Goal: Task Accomplishment & Management: Complete application form

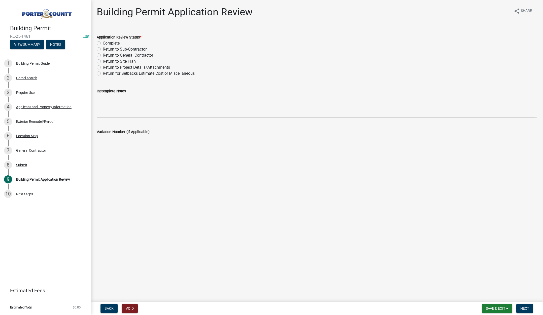
drag, startPoint x: 98, startPoint y: 44, endPoint x: 108, endPoint y: 50, distance: 11.5
click at [103, 44] on label "Complete" at bounding box center [111, 43] width 17 height 6
click at [103, 44] on input "Complete" at bounding box center [104, 41] width 3 height 3
radio input "true"
click at [525, 310] on span "Next" at bounding box center [525, 309] width 9 height 4
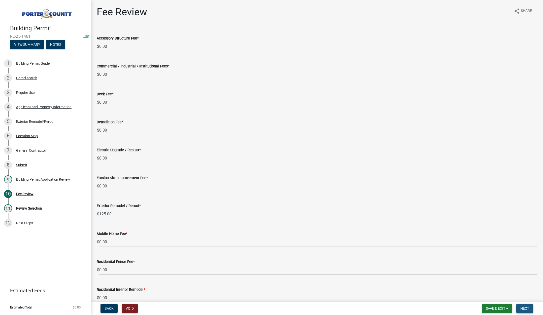
click at [523, 307] on span "Next" at bounding box center [525, 309] width 9 height 4
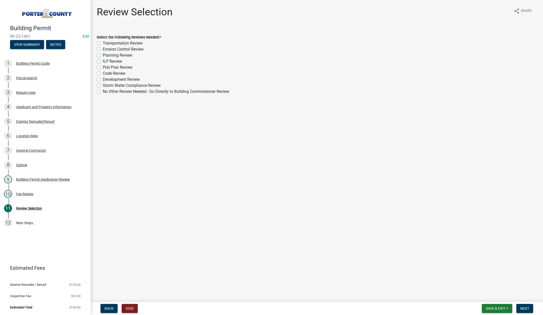
click at [103, 91] on label "No Other Review Needed - Go Directly to Building Commissioner Review" at bounding box center [166, 92] width 126 height 6
click at [103, 91] on input "No Other Review Needed - Go Directly to Building Commissioner Review" at bounding box center [104, 90] width 3 height 3
checkbox input "true"
checkbox input "false"
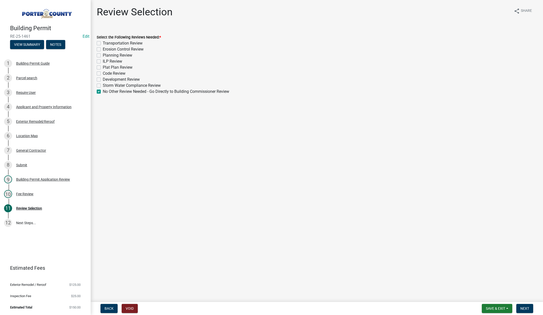
checkbox input "false"
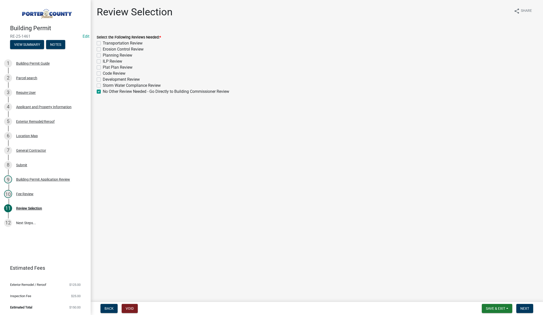
checkbox input "false"
checkbox input "true"
click at [523, 309] on span "Next" at bounding box center [525, 309] width 9 height 4
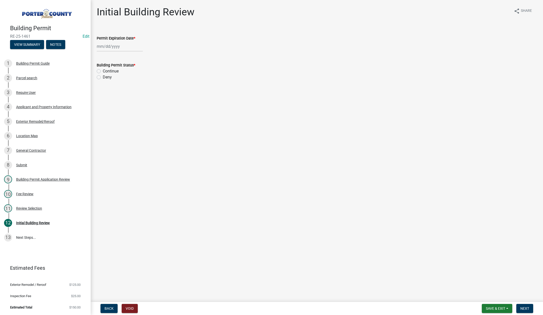
select select "8"
click at [125, 45] on div "[PERSON_NAME] Feb Mar Apr [PERSON_NAME][DATE] Oct Nov [DATE] 1526 1527 1528 152…" at bounding box center [120, 46] width 46 height 10
click at [141, 57] on select "1525 1526 1527 1528 1529 1530 1531 1532 1533 1534 1535 1536 1537 1538 1539 1540…" at bounding box center [136, 57] width 18 height 8
select select "2026"
click at [127, 53] on select "1525 1526 1527 1528 1529 1530 1531 1532 1533 1534 1535 1536 1537 1538 1539 1540…" at bounding box center [136, 57] width 18 height 8
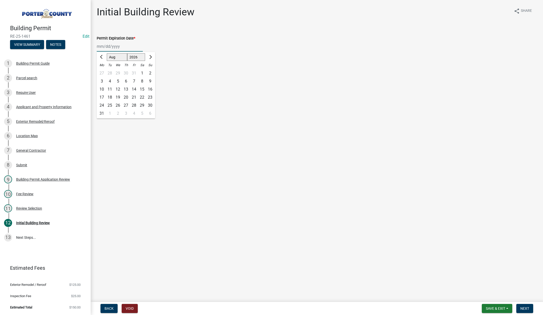
click at [109, 88] on div "11" at bounding box center [110, 89] width 8 height 8
type input "[DATE]"
click at [103, 71] on label "Continue" at bounding box center [111, 71] width 16 height 6
click at [103, 71] on input "Continue" at bounding box center [104, 69] width 3 height 3
radio input "true"
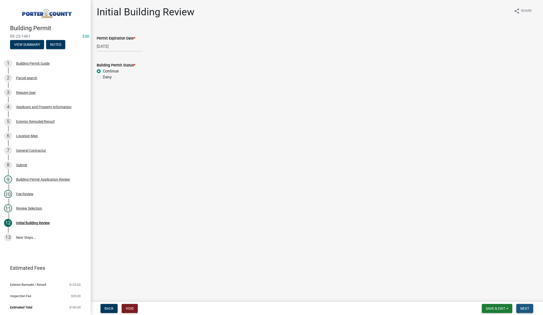
click at [525, 307] on span "Next" at bounding box center [525, 309] width 9 height 4
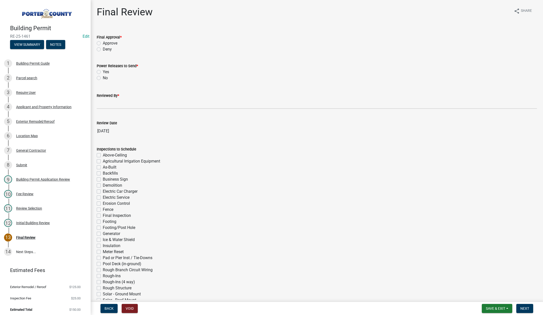
drag, startPoint x: 98, startPoint y: 43, endPoint x: 98, endPoint y: 53, distance: 10.6
click at [103, 43] on label "Approve" at bounding box center [110, 43] width 15 height 6
click at [103, 43] on input "Approve" at bounding box center [104, 41] width 3 height 3
radio input "true"
click at [103, 77] on label "No" at bounding box center [105, 78] width 5 height 6
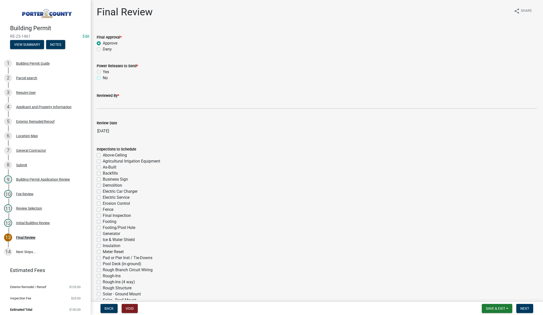
click at [103, 77] on input "No" at bounding box center [104, 76] width 3 height 3
radio input "true"
drag, startPoint x: 104, startPoint y: 103, endPoint x: 117, endPoint y: 108, distance: 14.3
click at [104, 103] on input "Reviewed By *" at bounding box center [317, 104] width 440 height 10
type input "[PERSON_NAME]"
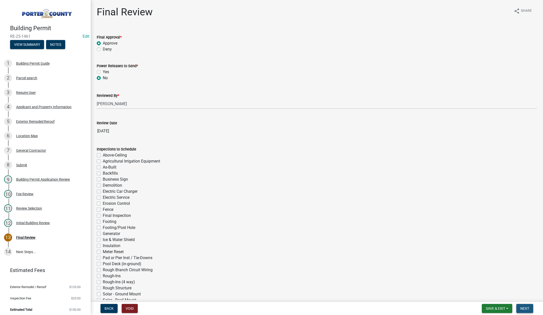
click at [522, 306] on button "Next" at bounding box center [525, 308] width 17 height 9
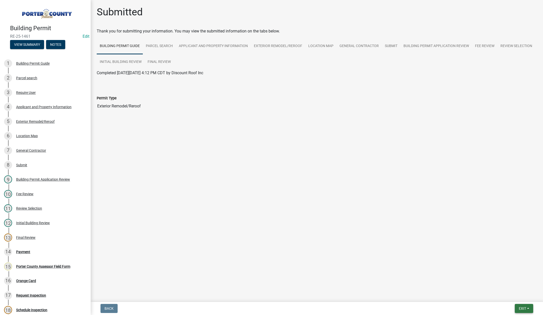
click at [520, 307] on span "Exit" at bounding box center [522, 309] width 7 height 4
click at [519, 297] on button "Save & Exit" at bounding box center [513, 296] width 40 height 12
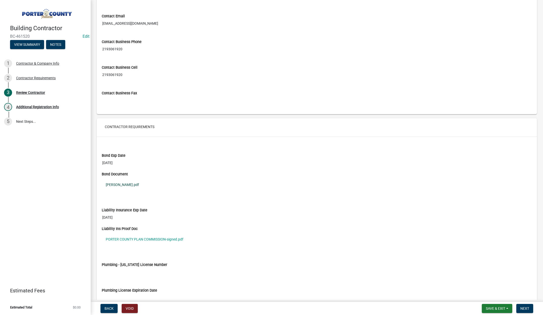
scroll to position [347, 0]
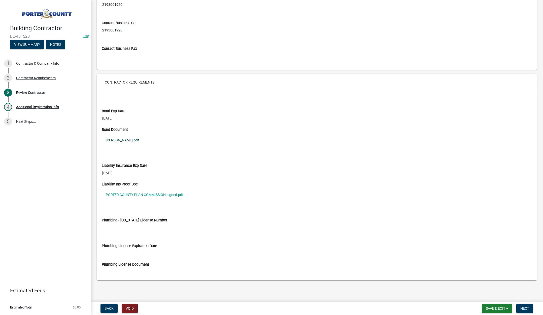
click at [117, 140] on link "porter bond.pdf" at bounding box center [317, 141] width 430 height 12
click at [144, 193] on link "PORTER COUNTY PLAN COMMISSION-signed.pdf" at bounding box center [317, 195] width 430 height 12
click at [527, 309] on span "Next" at bounding box center [525, 309] width 9 height 4
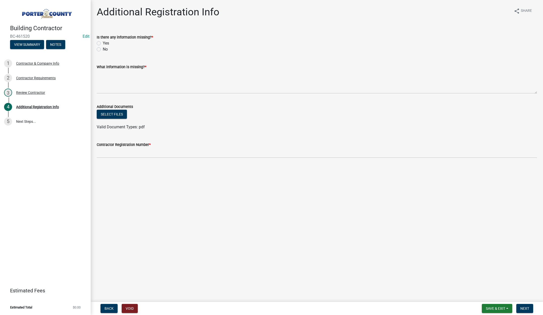
click at [103, 42] on label "Yes" at bounding box center [106, 43] width 6 height 6
click at [103, 42] on input "Yes" at bounding box center [104, 41] width 3 height 3
radio input "true"
click at [114, 74] on textarea "What information is missing? *" at bounding box center [317, 82] width 440 height 24
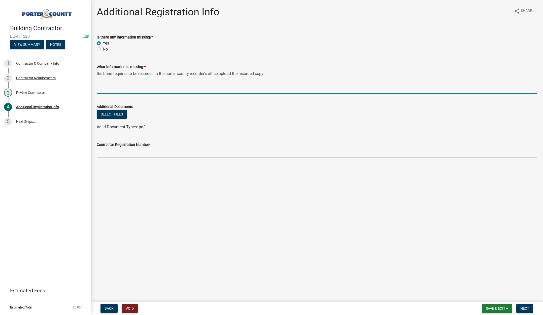
type textarea "the bond requires to be recorded in the porter county recorder's office upload …"
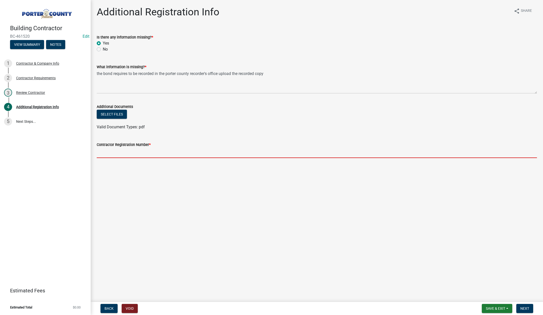
drag, startPoint x: 108, startPoint y: 149, endPoint x: 114, endPoint y: 139, distance: 11.1
click at [108, 149] on input "Contractor Registration Number *" at bounding box center [317, 153] width 440 height 10
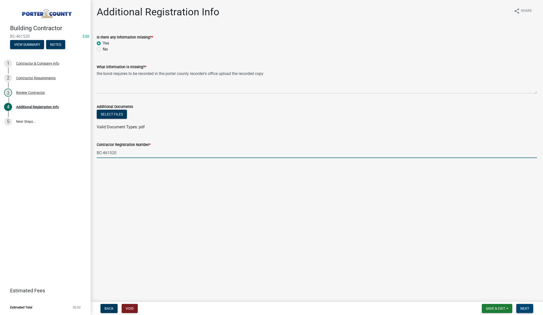
type input "BC-461520"
click at [523, 307] on span "Next" at bounding box center [525, 309] width 9 height 4
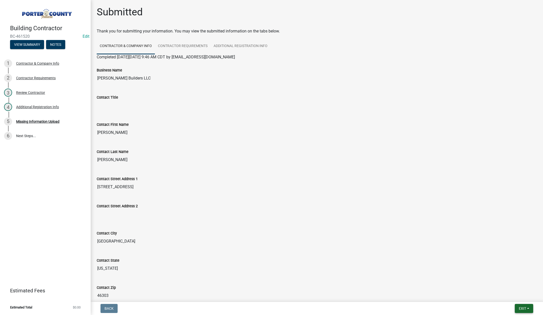
click at [522, 310] on span "Exit" at bounding box center [522, 309] width 7 height 4
click at [518, 296] on button "Save & Exit" at bounding box center [513, 296] width 40 height 12
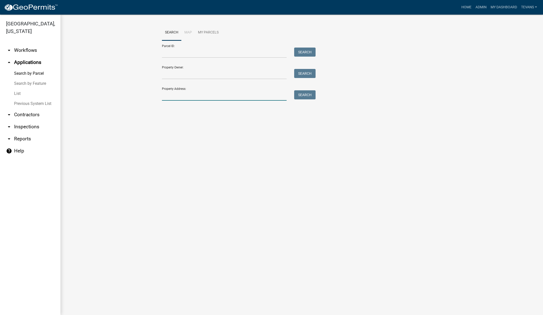
click at [168, 95] on input "Property Address:" at bounding box center [224, 95] width 125 height 10
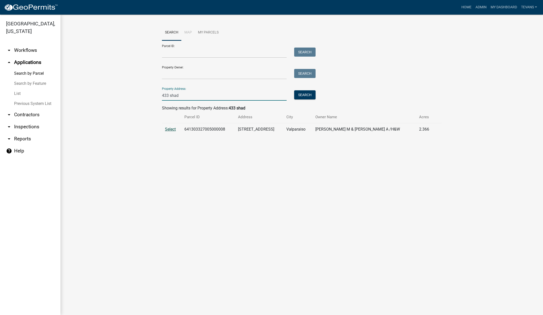
type input "433 shad"
click at [169, 129] on span "Select" at bounding box center [170, 129] width 11 height 5
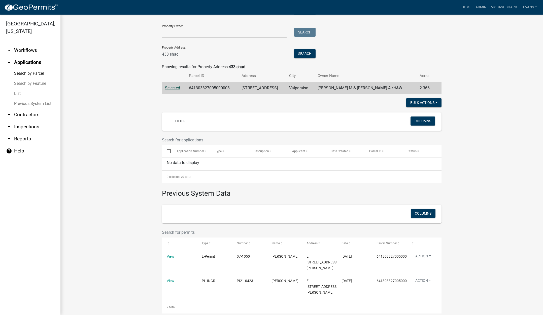
scroll to position [50, 0]
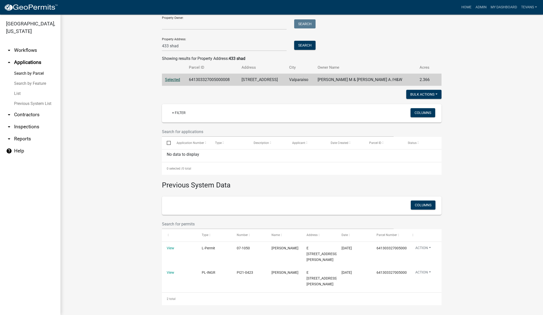
click at [144, 54] on wm-workflow-application-search-view "Search Map My Parcels Parcel ID: Search Property Owner: Search Property Address…" at bounding box center [302, 140] width 463 height 330
click at [186, 46] on input "433 shad" at bounding box center [224, 46] width 125 height 10
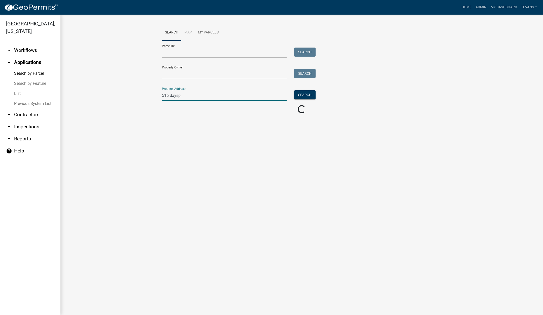
scroll to position [0, 0]
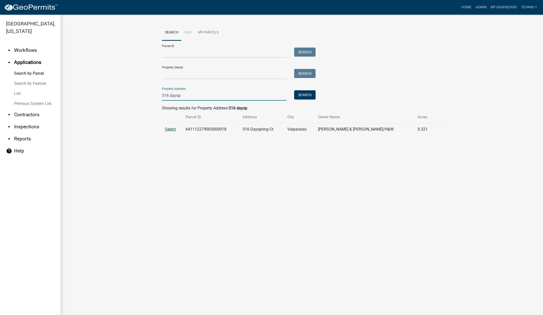
type input "516 daysp"
click at [171, 128] on span "Select" at bounding box center [170, 129] width 11 height 5
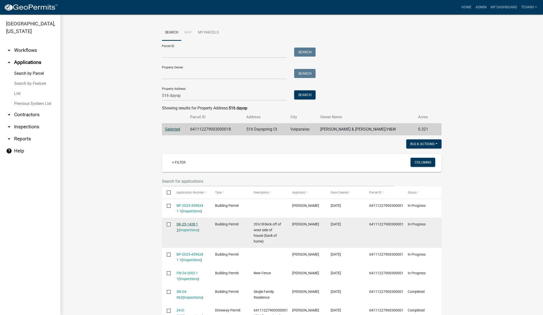
click at [186, 224] on link "DK-25-1428 1 1" at bounding box center [187, 227] width 21 height 10
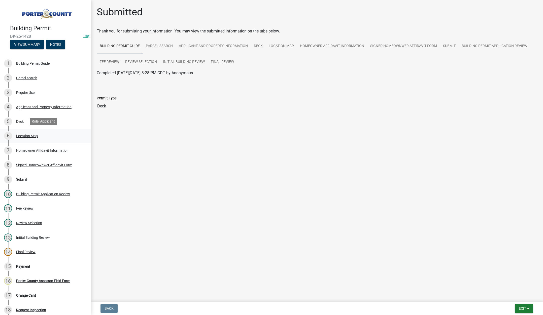
click at [25, 135] on div "Location Map" at bounding box center [27, 136] width 22 height 4
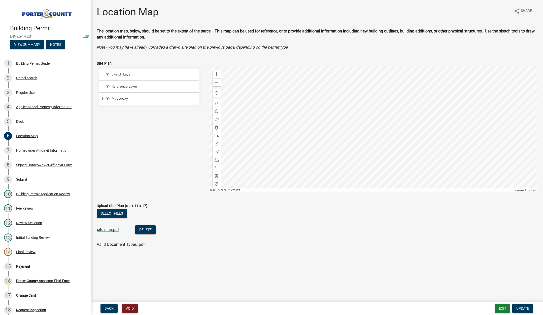
click at [109, 230] on link "site plan.pdf" at bounding box center [108, 230] width 22 height 5
click at [502, 307] on button "Exit" at bounding box center [502, 308] width 15 height 9
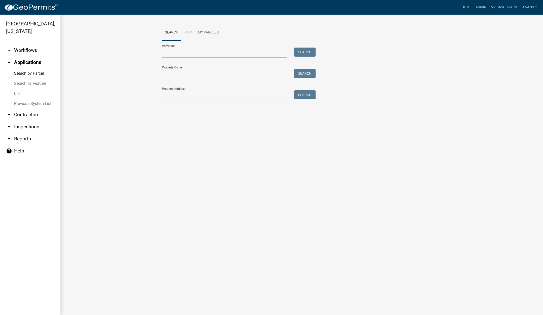
drag, startPoint x: 16, startPoint y: 84, endPoint x: 53, endPoint y: 89, distance: 37.5
click at [16, 89] on link "List" at bounding box center [30, 94] width 60 height 10
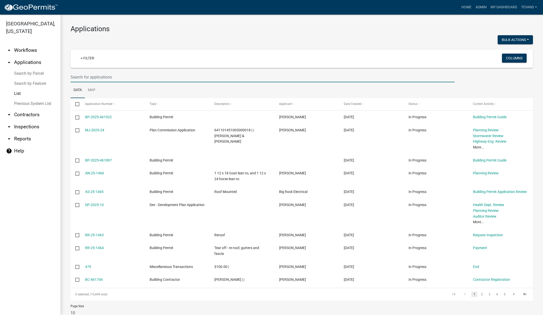
click at [106, 77] on input "text" at bounding box center [263, 77] width 384 height 10
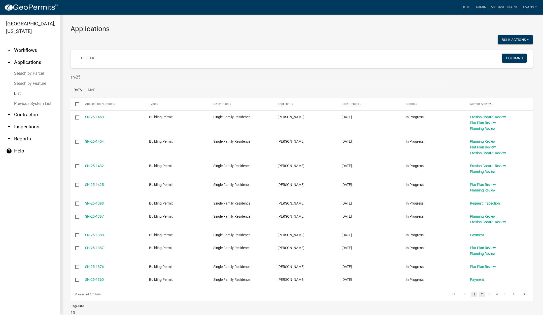
type input "sn-25"
click at [479, 294] on link "2" at bounding box center [482, 295] width 6 height 6
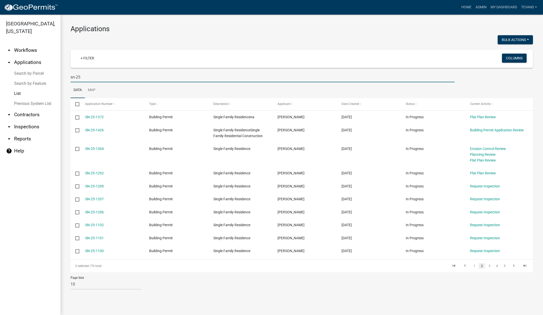
click at [102, 79] on input "sn-25" at bounding box center [263, 77] width 384 height 10
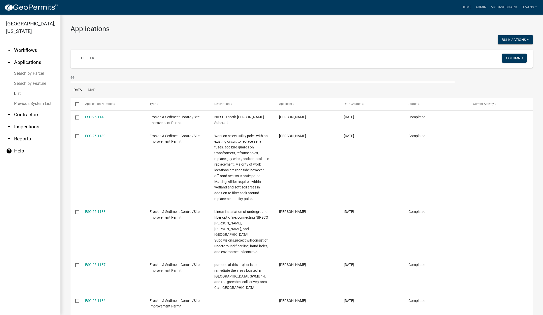
type input "e"
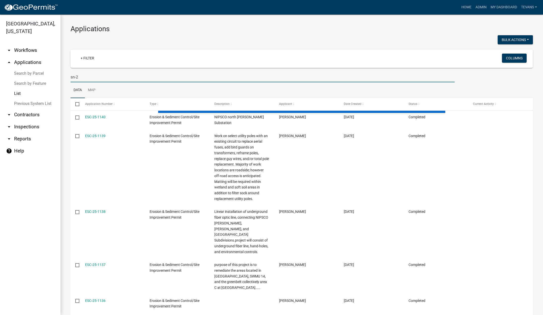
type input "sn-25"
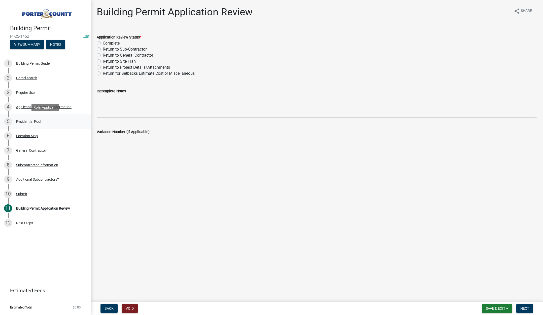
click at [28, 121] on div "Residential Pool" at bounding box center [28, 122] width 25 height 4
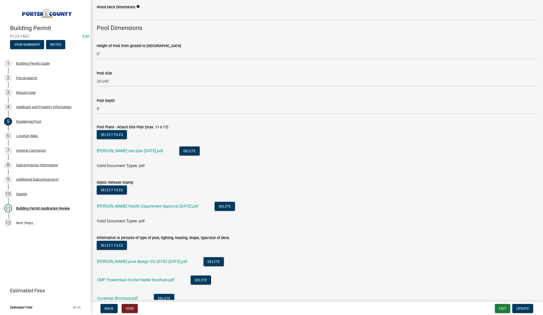
scroll to position [403, 0]
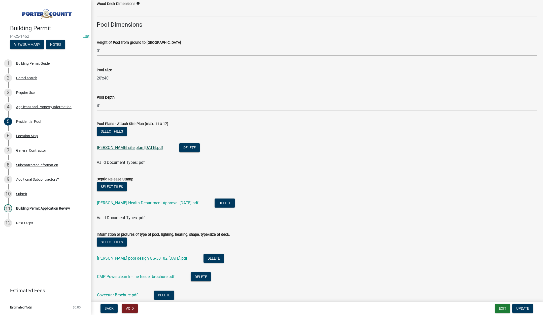
click at [121, 147] on link "[PERSON_NAME] site plan [DATE].pdf" at bounding box center [130, 147] width 66 height 5
click at [35, 207] on div "Building Permit Application Review" at bounding box center [43, 209] width 54 height 4
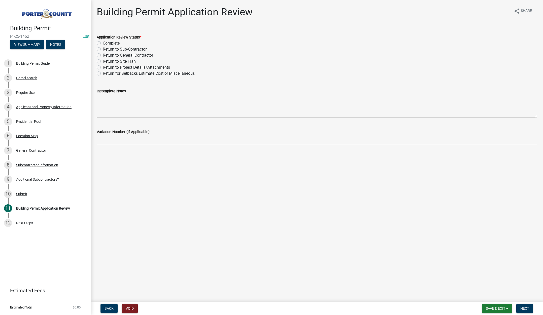
click at [103, 42] on label "Complete" at bounding box center [111, 43] width 17 height 6
click at [103, 42] on input "Complete" at bounding box center [104, 41] width 3 height 3
radio input "true"
click at [526, 307] on span "Next" at bounding box center [525, 309] width 9 height 4
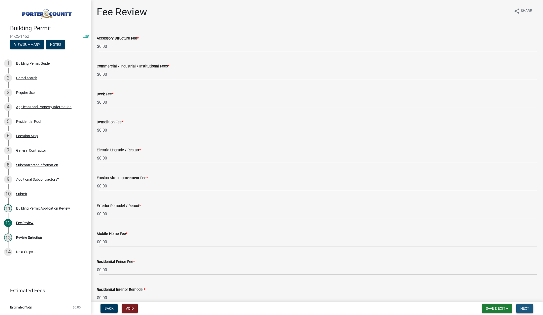
click at [526, 306] on button "Next" at bounding box center [525, 308] width 17 height 9
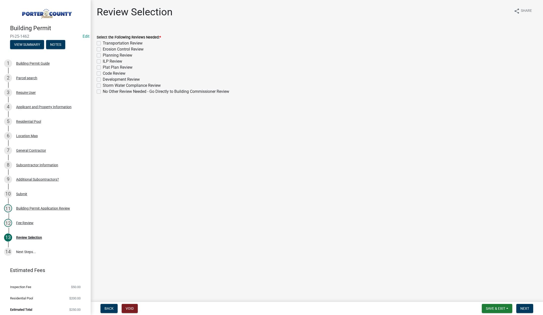
drag, startPoint x: 100, startPoint y: 91, endPoint x: 105, endPoint y: 93, distance: 5.6
click at [103, 91] on label "No Other Review Needed - Go Directly to Building Commissioner Review" at bounding box center [166, 92] width 126 height 6
click at [103, 91] on input "No Other Review Needed - Go Directly to Building Commissioner Review" at bounding box center [104, 90] width 3 height 3
checkbox input "true"
checkbox input "false"
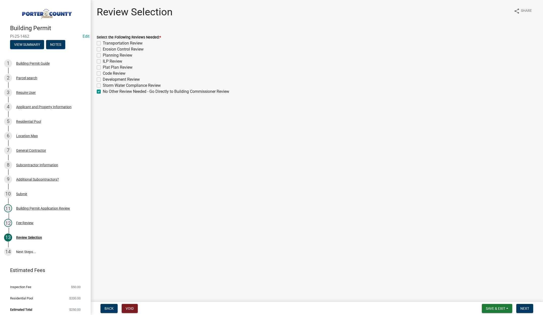
checkbox input "false"
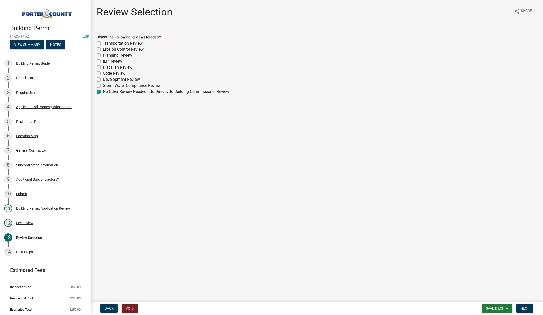
checkbox input "false"
checkbox input "true"
click at [526, 310] on span "Next" at bounding box center [525, 309] width 9 height 4
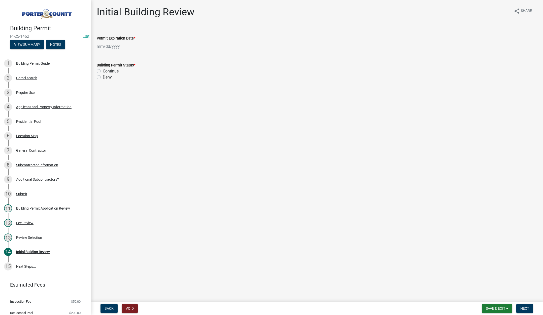
select select "8"
click at [130, 47] on div "[PERSON_NAME] Feb Mar Apr [PERSON_NAME][DATE] Oct Nov [DATE] 1526 1527 1528 152…" at bounding box center [120, 46] width 46 height 10
click at [140, 57] on select "1525 1526 1527 1528 1529 1530 1531 1532 1533 1534 1535 1536 1537 1538 1539 1540…" at bounding box center [136, 57] width 18 height 8
select select "2026"
click at [127, 53] on select "1525 1526 1527 1528 1529 1530 1531 1532 1533 1534 1535 1536 1537 1538 1539 1540…" at bounding box center [136, 57] width 18 height 8
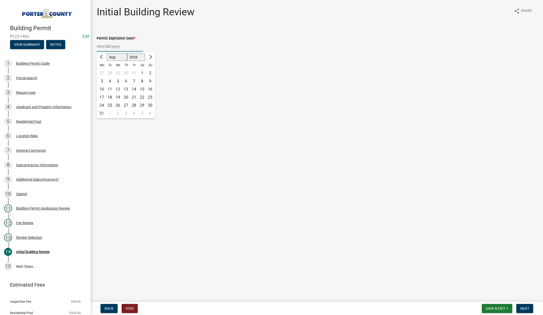
click at [110, 87] on div "11" at bounding box center [110, 89] width 8 height 8
type input "[DATE]"
click at [103, 71] on label "Continue" at bounding box center [111, 71] width 16 height 6
click at [103, 71] on input "Continue" at bounding box center [104, 69] width 3 height 3
radio input "true"
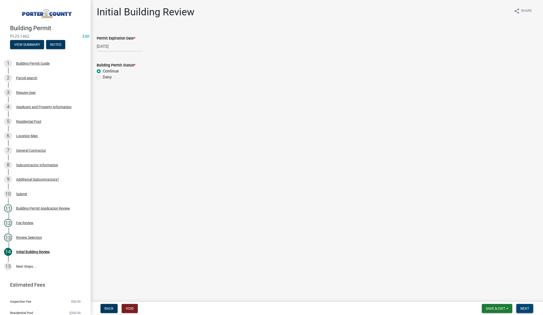
click at [524, 306] on button "Next" at bounding box center [525, 308] width 17 height 9
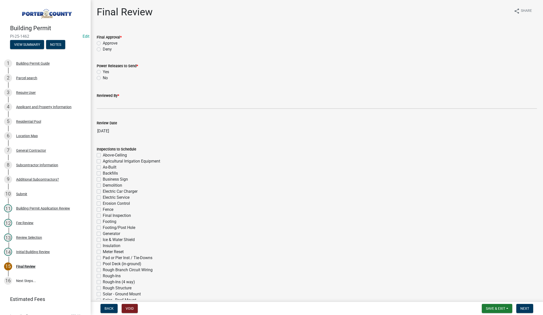
click at [103, 44] on label "Approve" at bounding box center [110, 43] width 15 height 6
click at [103, 44] on input "Approve" at bounding box center [104, 41] width 3 height 3
radio input "true"
click at [103, 78] on label "No" at bounding box center [105, 78] width 5 height 6
click at [103, 78] on input "No" at bounding box center [104, 76] width 3 height 3
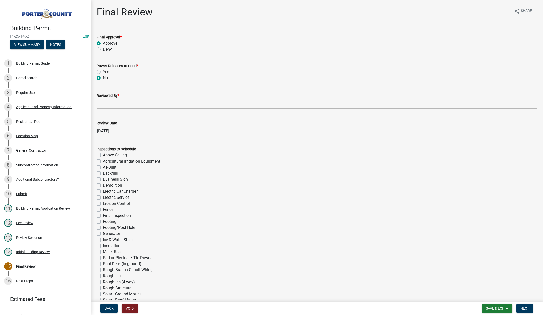
radio input "true"
click at [105, 105] on input "Reviewed By *" at bounding box center [317, 104] width 440 height 10
type input "Tami"
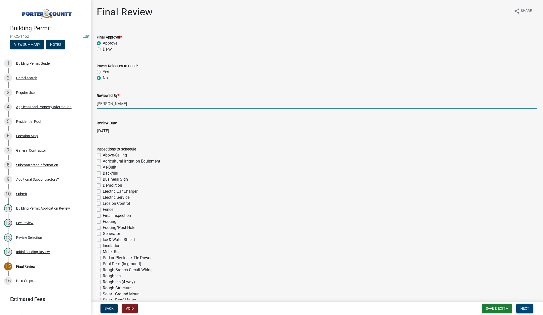
click at [521, 305] on button "Next" at bounding box center [525, 308] width 17 height 9
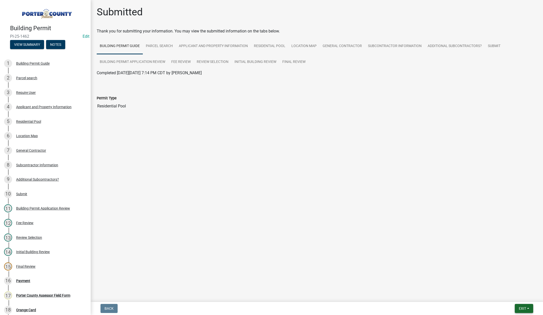
click at [524, 308] on span "Exit" at bounding box center [522, 309] width 7 height 4
click at [520, 297] on button "Save & Exit" at bounding box center [513, 296] width 40 height 12
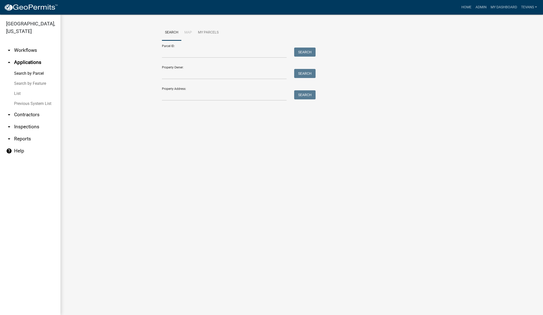
click at [26, 133] on link "arrow_drop_down Reports" at bounding box center [30, 139] width 60 height 12
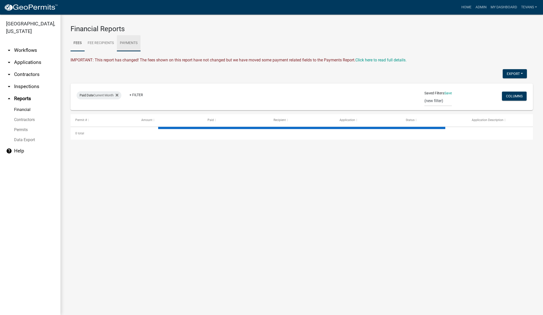
click at [131, 45] on link "Payments" at bounding box center [129, 43] width 24 height 16
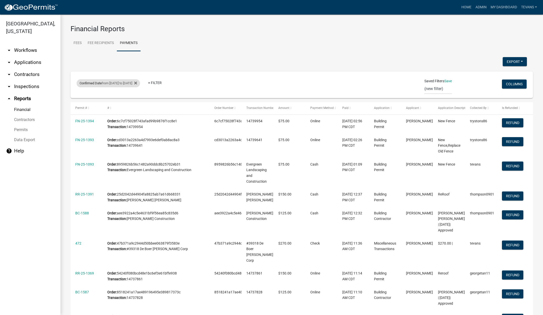
click at [121, 84] on div "Confirmed Date from 07/30/2025 to 07/30/2025" at bounding box center [108, 83] width 63 height 8
select select "custom"
click at [141, 121] on input "2025-07-30" at bounding box center [117, 123] width 50 height 10
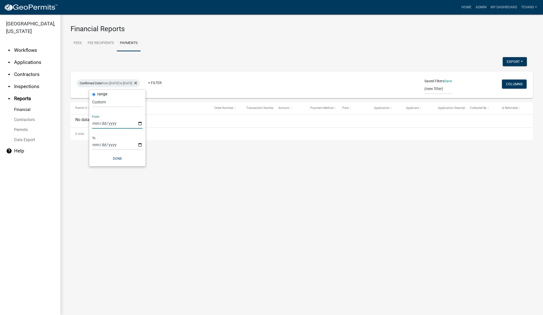
type input "2025-08-08"
click at [139, 144] on input "2025-07-30" at bounding box center [117, 145] width 50 height 10
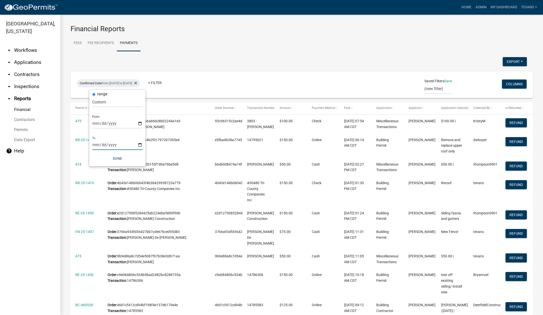
type input "2025-08-10"
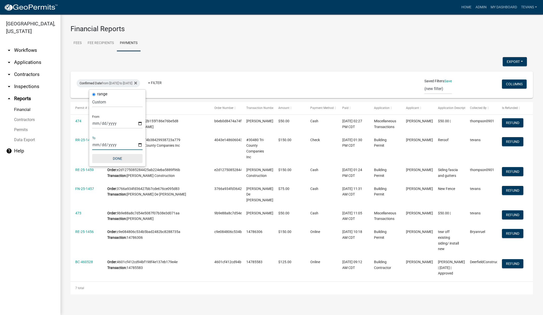
click at [115, 154] on button "Done" at bounding box center [117, 158] width 50 height 9
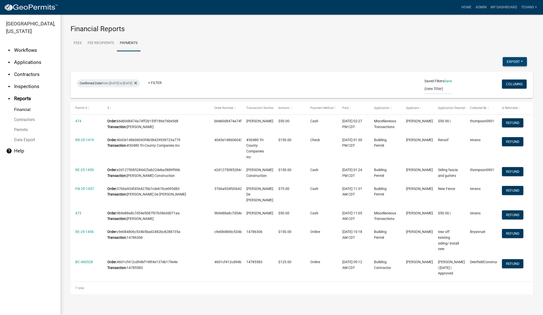
click at [513, 60] on button "Export" at bounding box center [515, 61] width 24 height 9
click at [491, 72] on button "Excel Format (.xlsx)" at bounding box center [503, 75] width 47 height 12
click at [513, 60] on button "Export" at bounding box center [515, 61] width 24 height 9
click at [486, 73] on button "Excel Format (.xlsx)" at bounding box center [503, 75] width 47 height 12
click at [464, 5] on link "Home" at bounding box center [467, 8] width 14 height 10
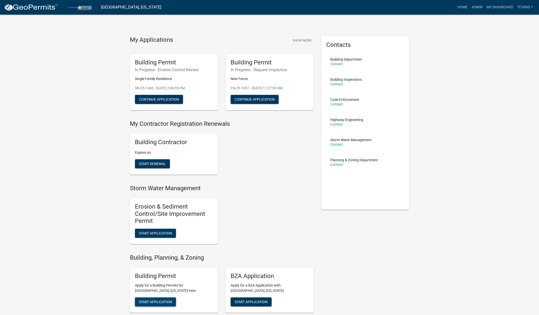
drag, startPoint x: 167, startPoint y: 304, endPoint x: 198, endPoint y: 252, distance: 59.9
click at [167, 304] on span "Start Application" at bounding box center [155, 302] width 33 height 4
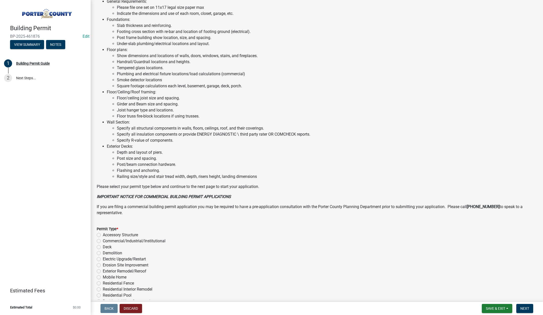
scroll to position [248, 0]
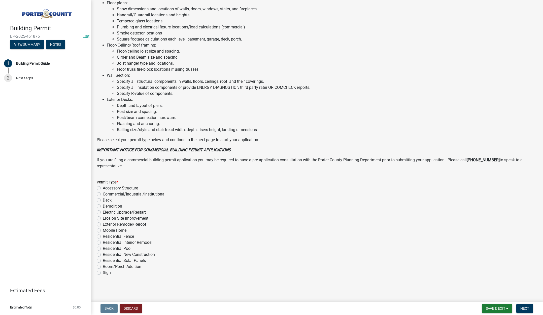
click at [103, 225] on label "Exterior Remodel/Reroof" at bounding box center [125, 225] width 44 height 6
click at [103, 225] on input "Exterior Remodel/Reroof" at bounding box center [104, 223] width 3 height 3
radio input "true"
drag, startPoint x: 522, startPoint y: 307, endPoint x: 460, endPoint y: 247, distance: 85.9
click at [522, 307] on span "Next" at bounding box center [525, 309] width 9 height 4
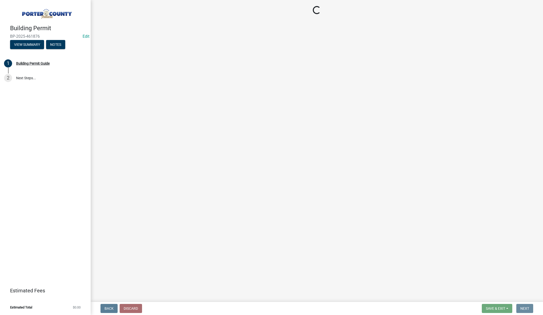
scroll to position [0, 0]
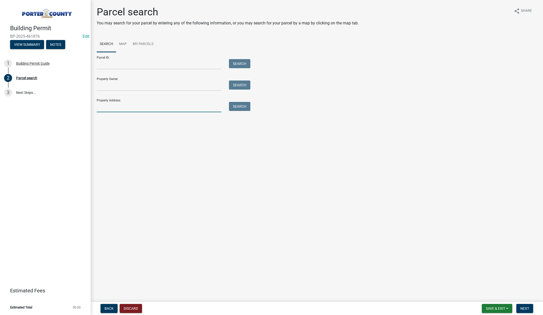
drag, startPoint x: 151, startPoint y: 109, endPoint x: 155, endPoint y: 106, distance: 5.3
click at [155, 108] on input "Property Address:" at bounding box center [159, 107] width 125 height 10
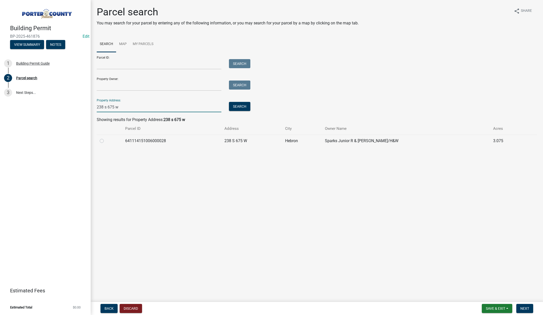
type input "238 s 675 w"
click at [106, 138] on label at bounding box center [106, 138] width 0 height 0
click at [106, 141] on input "radio" at bounding box center [107, 139] width 3 height 3
radio input "true"
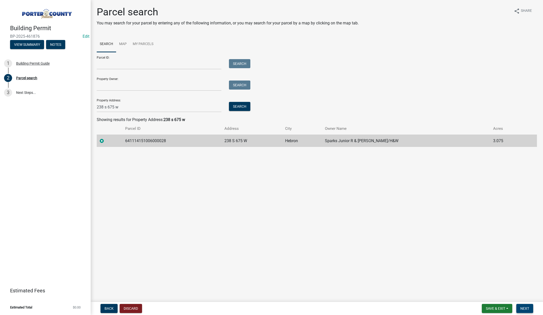
click at [527, 305] on button "Next" at bounding box center [525, 308] width 17 height 9
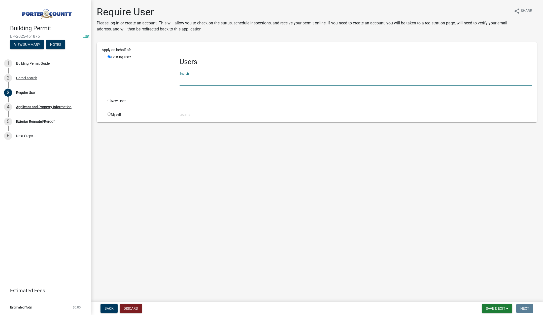
click at [191, 81] on input "text" at bounding box center [356, 80] width 353 height 10
type input "tami"
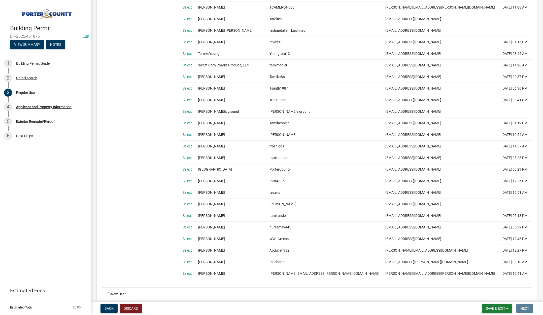
scroll to position [286, 0]
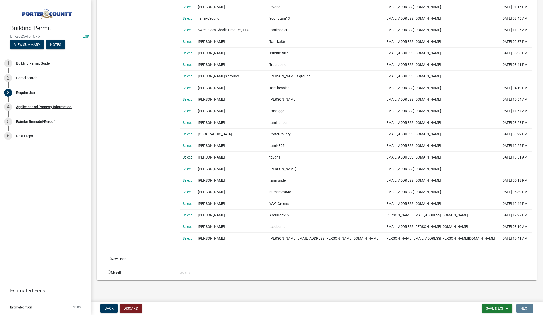
click at [186, 155] on link "Select" at bounding box center [187, 157] width 9 height 4
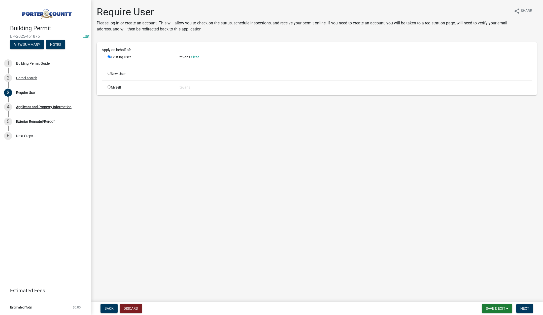
scroll to position [0, 0]
click at [526, 308] on span "Next" at bounding box center [525, 309] width 9 height 4
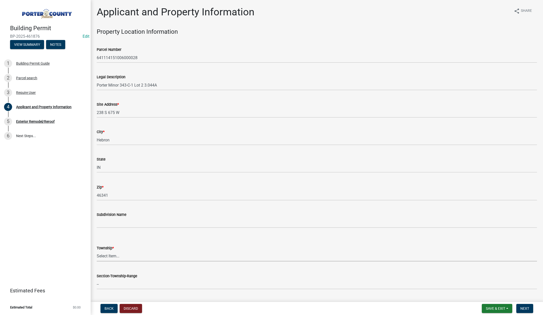
click at [112, 254] on select "Select Item... Boone Center Jackson Liberty Morgan Pine Pleasant Portage Porter…" at bounding box center [317, 256] width 440 height 10
click at [97, 251] on select "Select Item... Boone Center Jackson Liberty Morgan Pine Pleasant Portage Porter…" at bounding box center [317, 256] width 440 height 10
select select "eebc071e-620a-4db8-83e9-cb6b194c67e9"
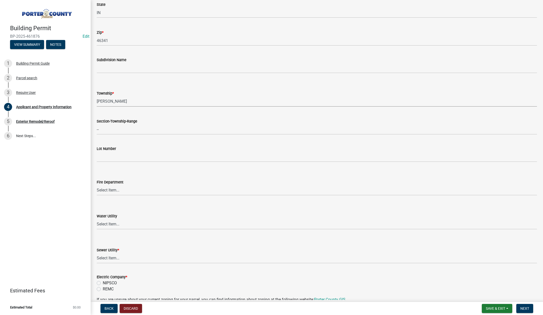
scroll to position [202, 0]
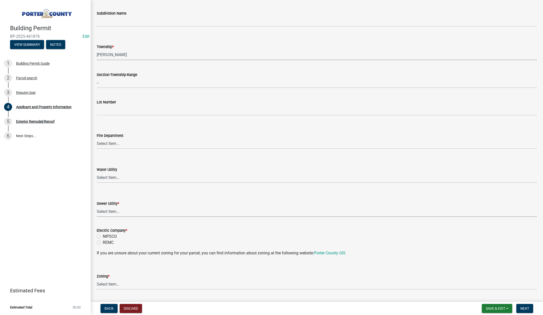
click at [113, 213] on select "Select Item... Aqua Indiana Inc Damon Run Falling Waters Lake Eliza - LEACD Nat…" at bounding box center [317, 212] width 440 height 10
click at [97, 207] on select "Select Item... Aqua Indiana Inc Damon Run Falling Waters Lake Eliza - LEACD Nat…" at bounding box center [317, 212] width 440 height 10
select select "ea6751d4-6bf7-4a16-89ee-f7801ab82aa1"
click at [103, 242] on label "REMC" at bounding box center [108, 243] width 11 height 6
click at [103, 242] on input "REMC" at bounding box center [104, 241] width 3 height 3
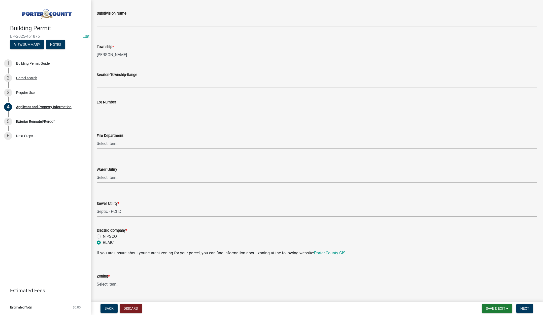
radio input "true"
click at [111, 283] on select "Select Item... A1 A2 CH CM CN I1 I2 I3 IN MP OT P1 P2 PUD R1 R2 R3 R4 RL RR" at bounding box center [317, 285] width 440 height 10
click at [97, 280] on select "Select Item... A1 A2 CH CM CN I1 I2 I3 IN MP OT P1 P2 PUD R1 R2 R3 R4 RL RR" at bounding box center [317, 285] width 440 height 10
select select "92efe679-05f4-414a-9426-51627fba5de6"
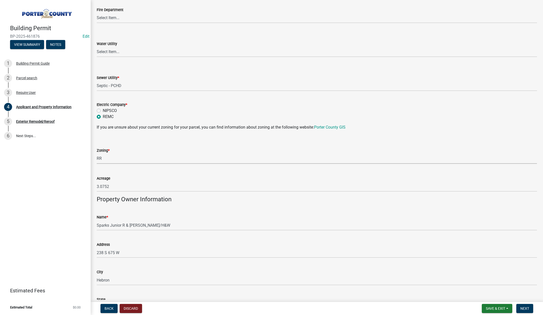
scroll to position [428, 0]
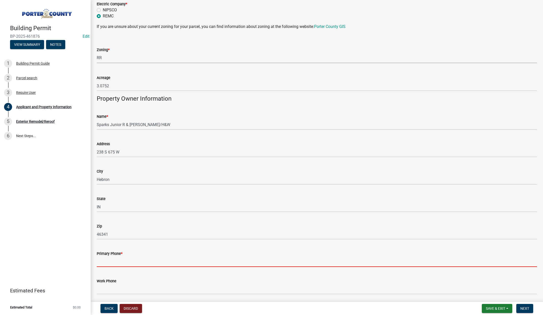
click at [141, 264] on input "Primary Phone *" at bounding box center [317, 262] width 440 height 10
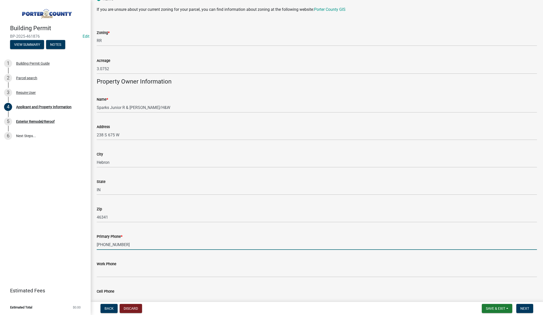
scroll to position [529, 0]
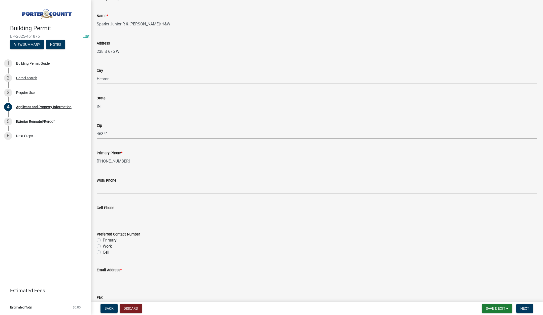
type input "708-201-7550"
click at [103, 239] on label "Primary" at bounding box center [110, 241] width 14 height 6
click at [103, 239] on input "Primary" at bounding box center [104, 239] width 3 height 3
radio input "true"
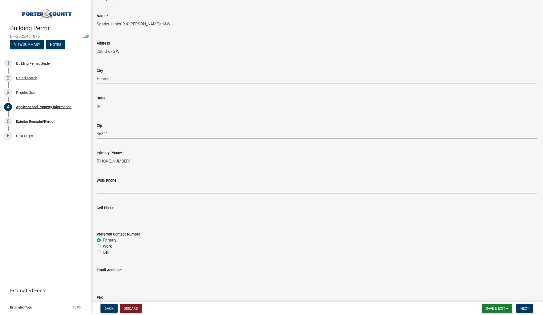
click at [117, 275] on input "Email Address *" at bounding box center [317, 278] width 440 height 10
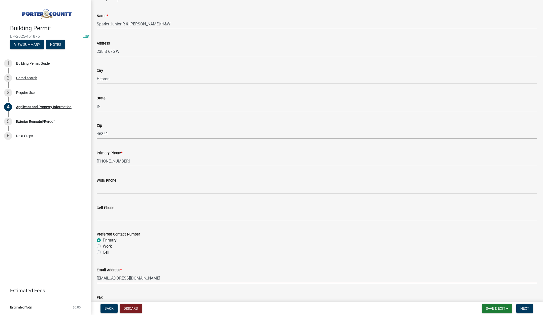
type input "contact@totalroofingconstruction.com"
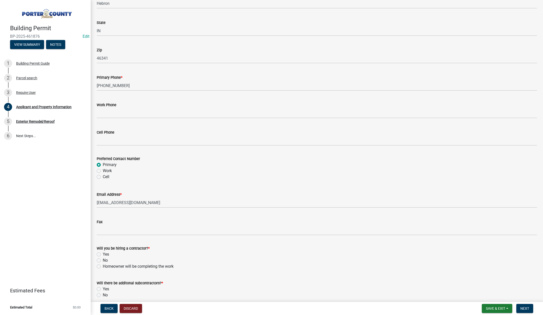
click at [103, 255] on label "Yes" at bounding box center [106, 255] width 6 height 6
click at [103, 255] on input "Yes" at bounding box center [104, 253] width 3 height 3
radio input "true"
click at [103, 296] on label "No" at bounding box center [105, 296] width 5 height 6
click at [103, 296] on input "No" at bounding box center [104, 294] width 3 height 3
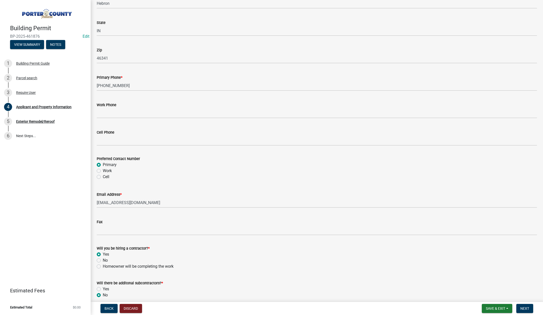
radio input "true"
click at [524, 308] on span "Next" at bounding box center [525, 309] width 9 height 4
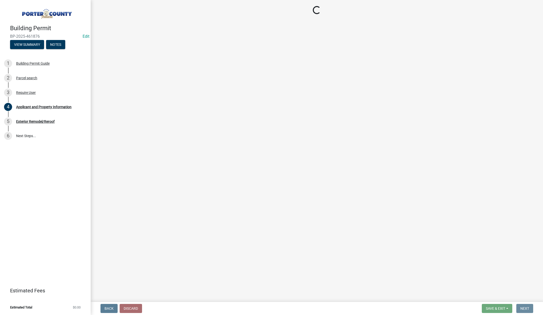
scroll to position [0, 0]
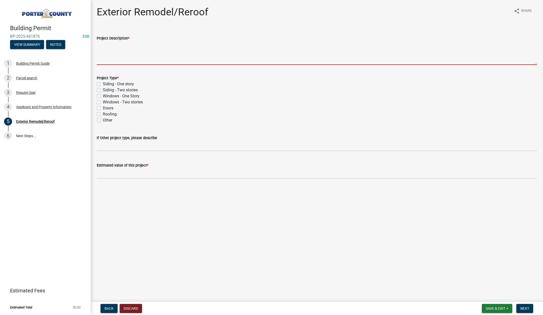
click at [101, 53] on textarea "Project Description *" at bounding box center [317, 53] width 440 height 24
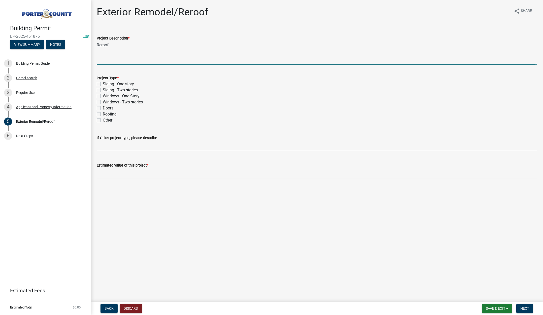
type textarea "Reroof"
click at [103, 113] on label "Roofing" at bounding box center [110, 114] width 14 height 6
click at [103, 113] on input "Roofing" at bounding box center [104, 112] width 3 height 3
checkbox input "true"
checkbox input "false"
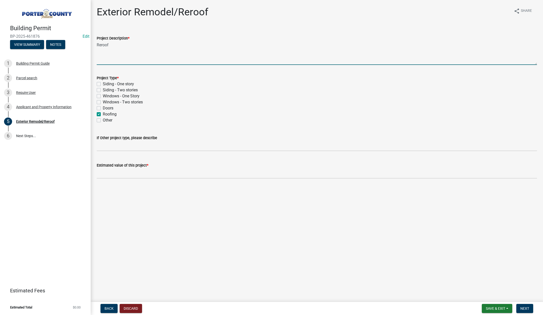
checkbox input "false"
checkbox input "true"
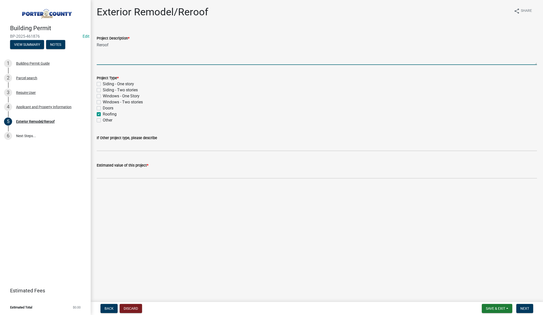
checkbox input "false"
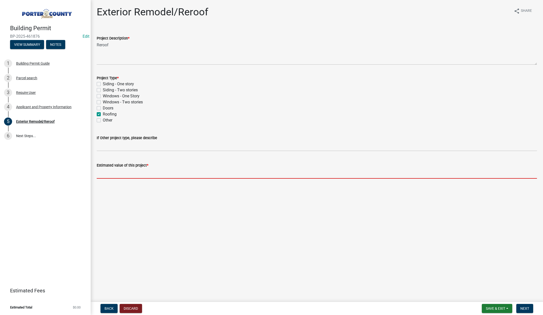
click at [119, 173] on input "text" at bounding box center [317, 174] width 440 height 10
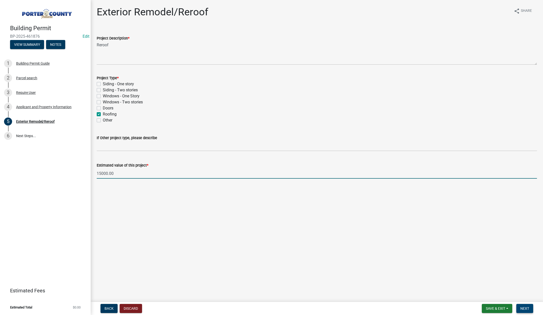
type input "15000"
click at [525, 306] on button "Next" at bounding box center [525, 308] width 17 height 9
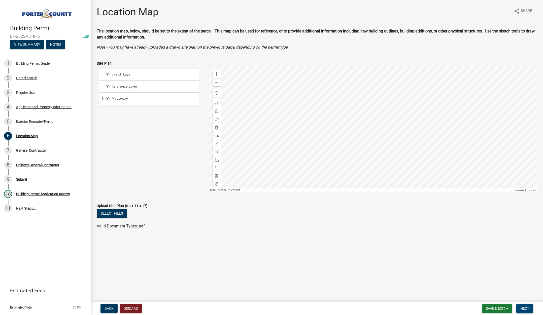
click at [524, 309] on span "Next" at bounding box center [525, 309] width 9 height 4
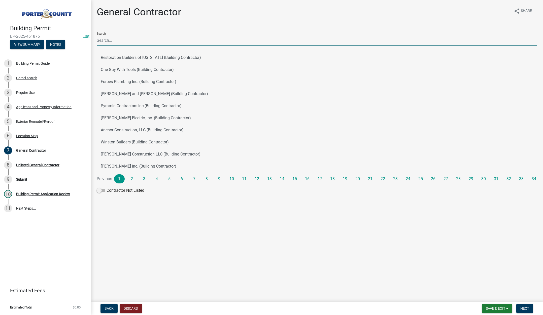
click at [138, 42] on input "Search" at bounding box center [317, 40] width 440 height 10
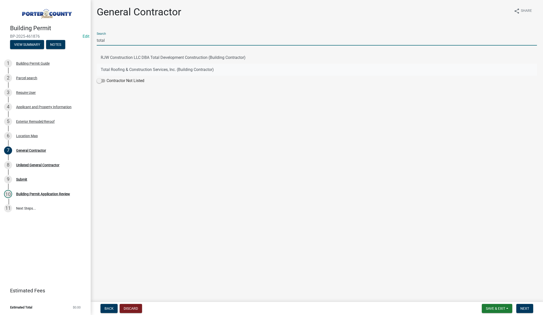
type input "total"
click at [116, 69] on button "Total Roofing & Construction Services, Inc. (Building Contractor)" at bounding box center [317, 70] width 440 height 12
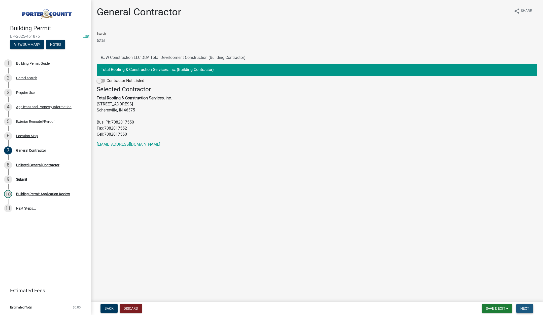
click at [525, 306] on button "Next" at bounding box center [525, 308] width 17 height 9
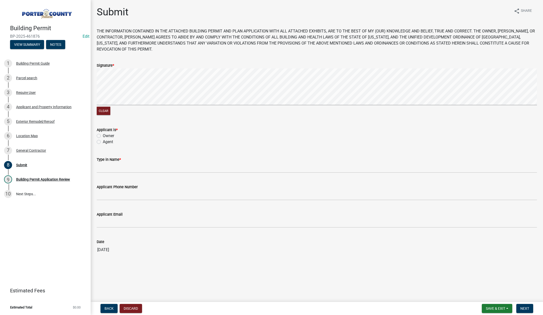
click at [103, 143] on label "Agent" at bounding box center [108, 142] width 10 height 6
click at [103, 142] on input "Agent" at bounding box center [104, 140] width 3 height 3
radio input "true"
click at [104, 166] on input "Type in Name *" at bounding box center [317, 168] width 440 height 10
type input "Tami Evans"
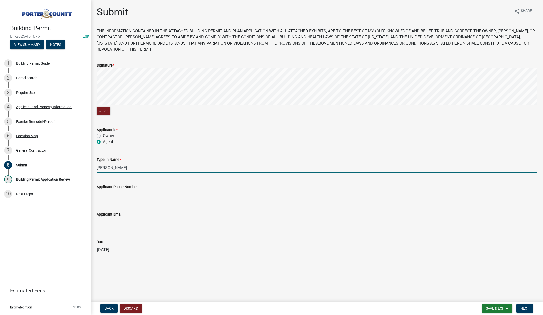
type input "2193093058"
click at [137, 197] on input "2193093058" at bounding box center [317, 195] width 440 height 10
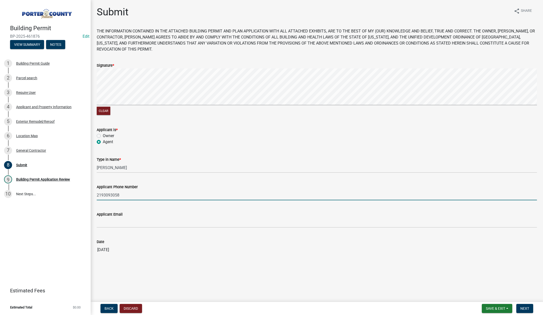
click at [137, 197] on input "2193093058" at bounding box center [317, 195] width 440 height 10
click at [526, 308] on span "Next" at bounding box center [525, 309] width 9 height 4
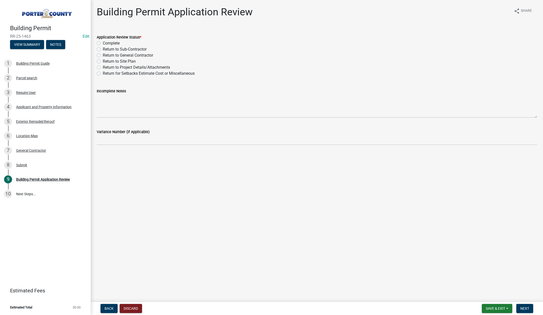
drag, startPoint x: 99, startPoint y: 43, endPoint x: 331, endPoint y: 176, distance: 267.3
click at [103, 44] on label "Complete" at bounding box center [111, 43] width 17 height 6
click at [103, 44] on input "Complete" at bounding box center [104, 41] width 3 height 3
radio input "true"
drag, startPoint x: 528, startPoint y: 309, endPoint x: 474, endPoint y: 258, distance: 74.3
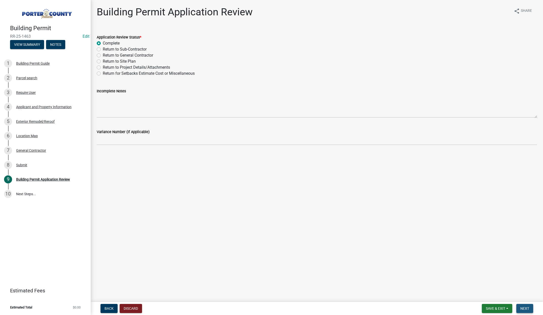
click at [528, 309] on span "Next" at bounding box center [525, 309] width 9 height 4
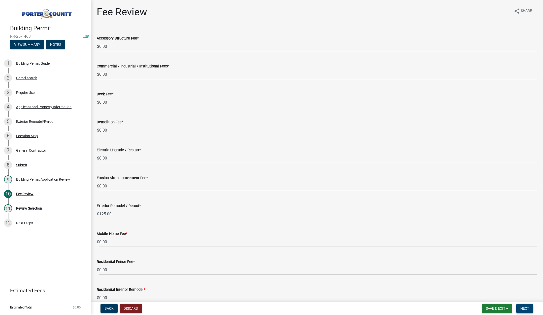
click at [525, 310] on span "Next" at bounding box center [525, 309] width 9 height 4
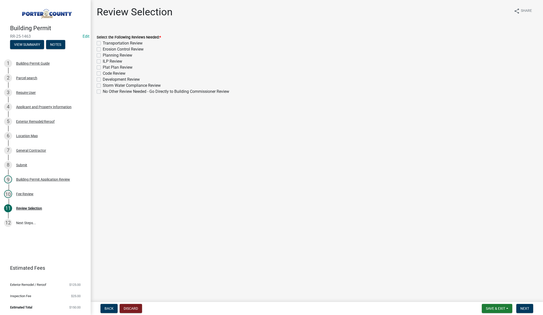
drag, startPoint x: 99, startPoint y: 90, endPoint x: 251, endPoint y: 141, distance: 160.6
click at [103, 90] on label "No Other Review Needed - Go Directly to Building Commissioner Review" at bounding box center [166, 92] width 126 height 6
click at [103, 90] on input "No Other Review Needed - Go Directly to Building Commissioner Review" at bounding box center [104, 90] width 3 height 3
checkbox input "true"
checkbox input "false"
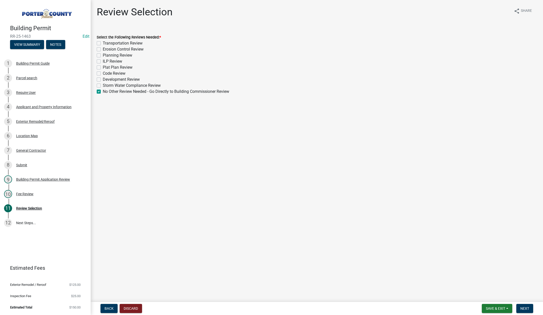
checkbox input "false"
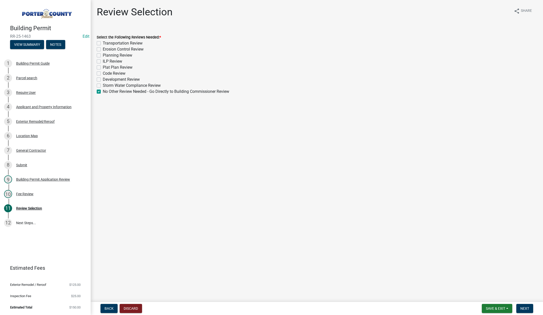
checkbox input "false"
checkbox input "true"
click at [524, 306] on button "Next" at bounding box center [525, 308] width 17 height 9
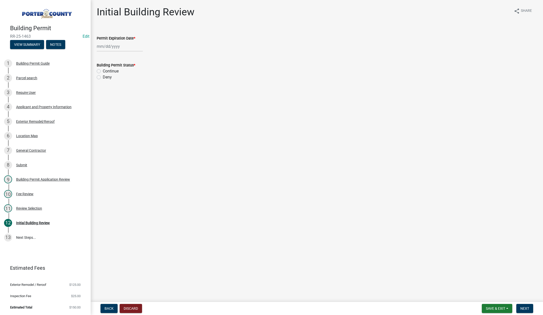
select select "8"
click at [127, 48] on div "Jan Feb Mar Apr May Jun Jul Aug Sep Oct Nov Dec 1525 1526 1527 1528 1529 1530 1…" at bounding box center [120, 46] width 46 height 10
click at [143, 57] on select "1525 1526 1527 1528 1529 1530 1531 1532 1533 1534 1535 1536 1537 1538 1539 1540…" at bounding box center [136, 57] width 18 height 8
select select "2026"
click at [127, 53] on select "1525 1526 1527 1528 1529 1530 1531 1532 1533 1534 1535 1536 1537 1538 1539 1540…" at bounding box center [136, 57] width 18 height 8
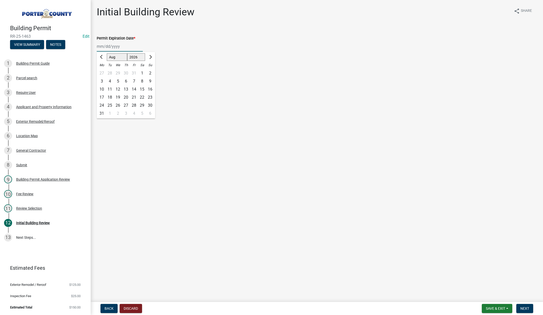
click at [112, 89] on div "11" at bounding box center [110, 89] width 8 height 8
type input "08/11/2026"
click at [99, 69] on div "Continue" at bounding box center [317, 71] width 440 height 6
click at [103, 70] on label "Continue" at bounding box center [111, 71] width 16 height 6
click at [103, 70] on input "Continue" at bounding box center [104, 69] width 3 height 3
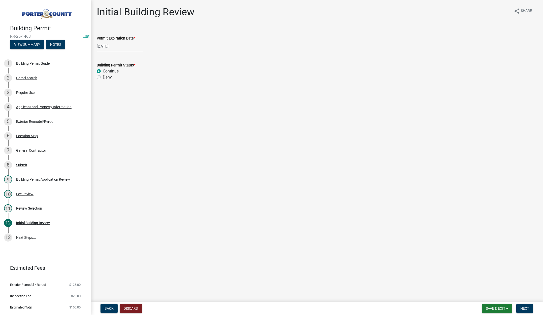
radio input "true"
click at [527, 307] on span "Next" at bounding box center [525, 309] width 9 height 4
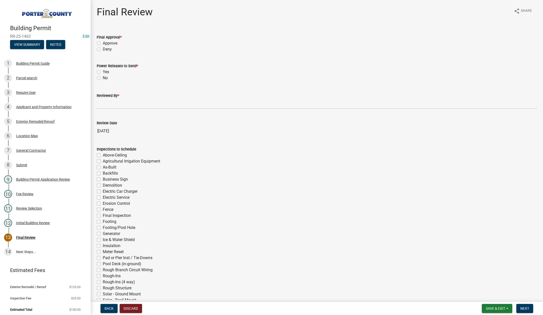
click at [103, 43] on label "Approve" at bounding box center [110, 43] width 15 height 6
click at [103, 43] on input "Approve" at bounding box center [104, 41] width 3 height 3
radio input "true"
click at [103, 78] on label "No" at bounding box center [105, 78] width 5 height 6
click at [103, 78] on input "No" at bounding box center [104, 76] width 3 height 3
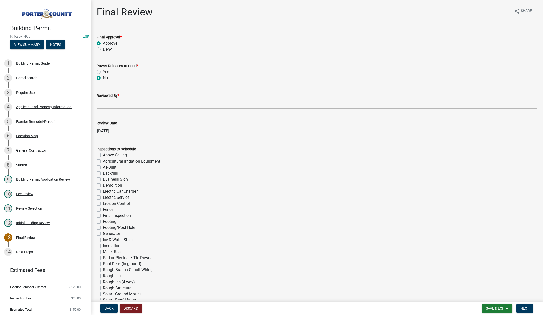
radio input "true"
click at [107, 104] on input "Reviewed By *" at bounding box center [317, 104] width 440 height 10
type input "Tami"
drag, startPoint x: 525, startPoint y: 308, endPoint x: 450, endPoint y: 243, distance: 99.2
click at [525, 307] on span "Next" at bounding box center [525, 309] width 9 height 4
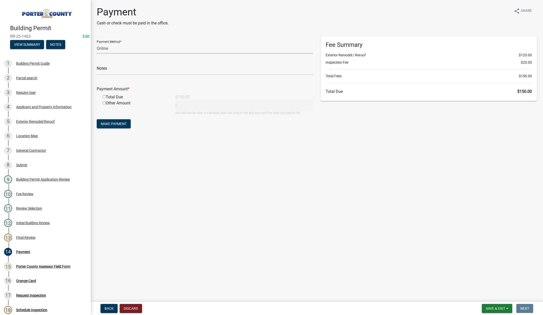
click at [105, 46] on select "Credit Card POS Check Cash Online" at bounding box center [205, 48] width 216 height 10
select select "1: 0"
click at [97, 43] on select "Credit Card POS Check Cash Online" at bounding box center [205, 48] width 216 height 10
click at [103, 70] on input "text" at bounding box center [205, 70] width 216 height 10
type input "#3680 Total Roofing & Construction"
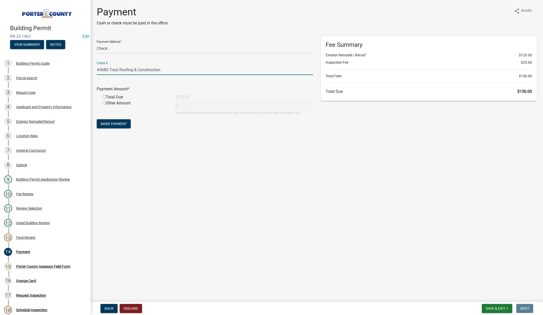
drag, startPoint x: 104, startPoint y: 96, endPoint x: 105, endPoint y: 101, distance: 5.0
click at [104, 97] on input "radio" at bounding box center [104, 96] width 3 height 3
radio input "true"
type input "150"
click at [112, 120] on button "Make Payment" at bounding box center [114, 123] width 34 height 9
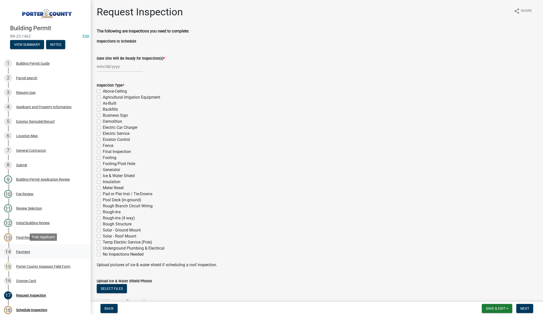
click at [23, 249] on div "14 Payment" at bounding box center [43, 252] width 79 height 8
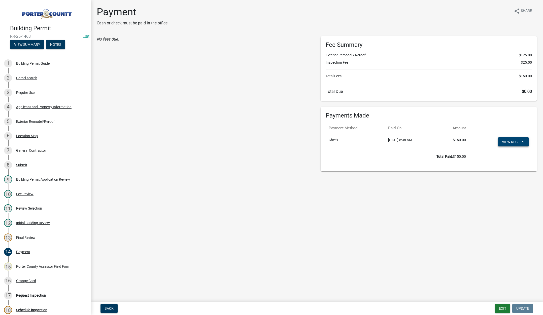
click at [521, 141] on link "View receipt" at bounding box center [513, 142] width 31 height 9
click at [31, 278] on div "16 Orange Card" at bounding box center [43, 281] width 79 height 8
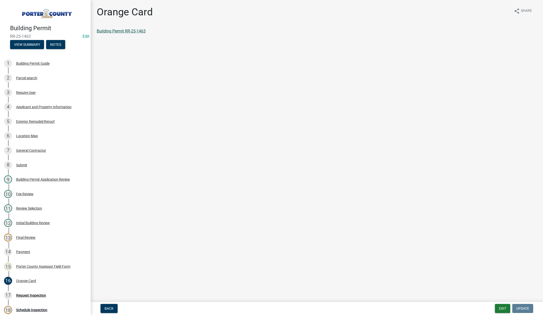
click at [131, 30] on link "Building Permit RR-25-1463" at bounding box center [121, 31] width 49 height 5
click at [498, 310] on button "Exit" at bounding box center [502, 308] width 15 height 9
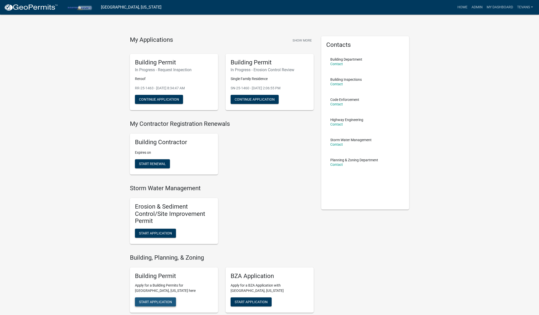
drag, startPoint x: 159, startPoint y: 302, endPoint x: 175, endPoint y: 290, distance: 20.6
click at [160, 301] on span "Start Application" at bounding box center [155, 302] width 33 height 4
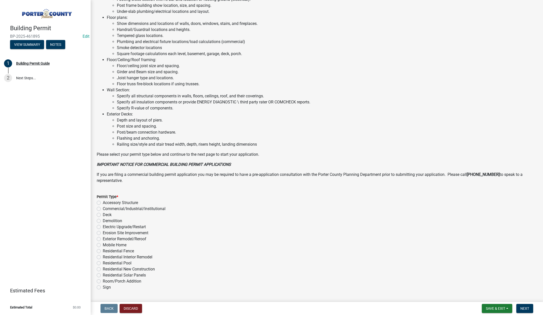
scroll to position [248, 0]
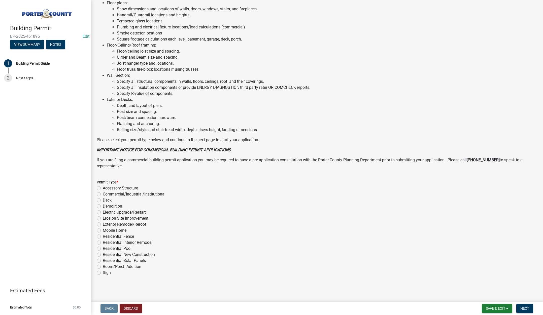
click at [97, 188] on div "Permit Type * Accessory Structure Commercial/Industrial/Institutional Deck Demo…" at bounding box center [317, 224] width 448 height 103
click at [103, 188] on label "Accessory Structure" at bounding box center [120, 188] width 35 height 6
click at [103, 188] on input "Accessory Structure" at bounding box center [104, 186] width 3 height 3
radio input "true"
click at [525, 309] on span "Next" at bounding box center [525, 309] width 9 height 4
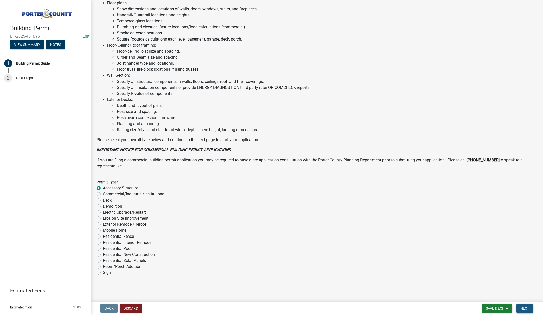
scroll to position [0, 0]
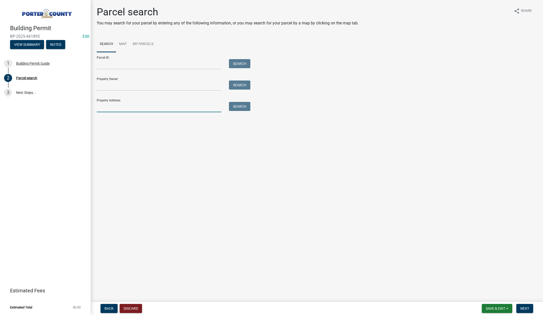
click at [117, 108] on input "Property Address:" at bounding box center [159, 107] width 125 height 10
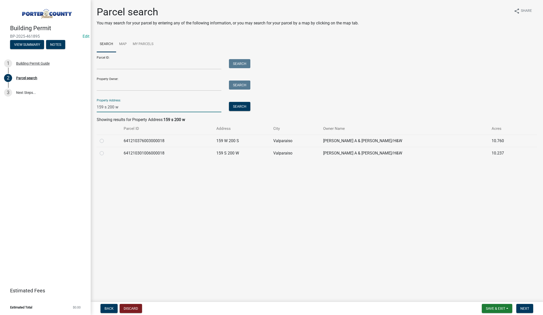
type input "159 s 200 w"
click at [106, 150] on label at bounding box center [106, 150] width 0 height 0
click at [106, 152] on input "radio" at bounding box center [107, 151] width 3 height 3
radio input "true"
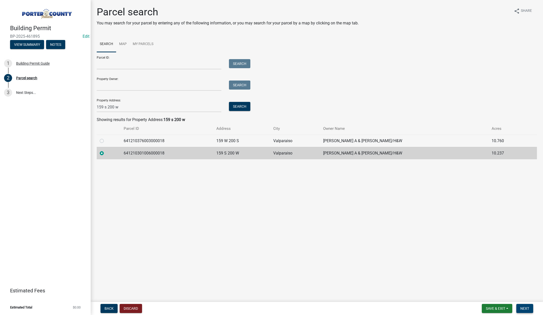
click at [528, 308] on span "Next" at bounding box center [525, 309] width 9 height 4
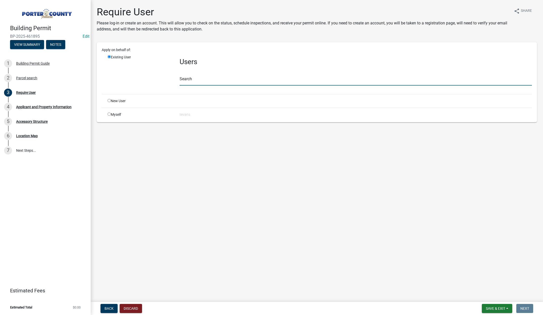
click at [191, 82] on input "text" at bounding box center [356, 80] width 353 height 10
type input "tami"
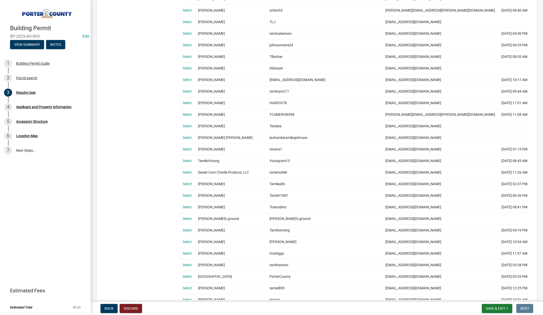
scroll to position [202, 0]
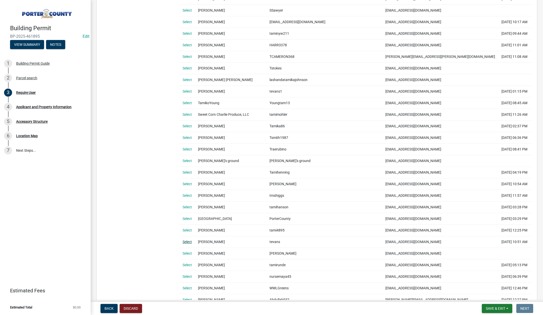
click at [188, 242] on link "Select" at bounding box center [187, 242] width 9 height 4
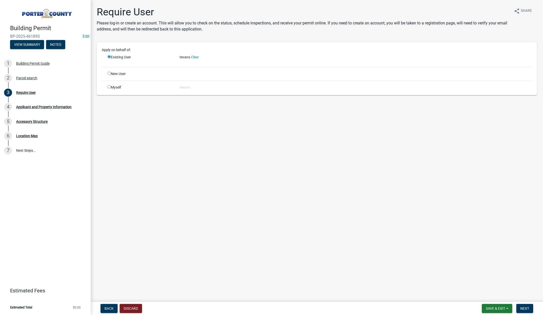
scroll to position [0, 0]
click at [524, 306] on button "Next" at bounding box center [525, 308] width 17 height 9
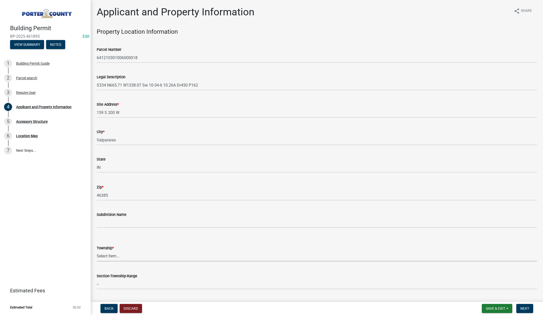
click at [109, 257] on select "Select Item... Boone Center Jackson Liberty Morgan Pine Pleasant Portage Porter…" at bounding box center [317, 256] width 440 height 10
click at [97, 251] on select "Select Item... Boone Center Jackson Liberty Morgan Pine Pleasant Portage Porter…" at bounding box center [317, 256] width 440 height 10
select select "eebc071e-620a-4db8-83e9-cb6b194c67e9"
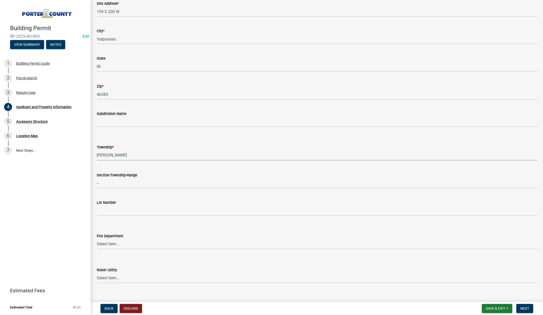
scroll to position [202, 0]
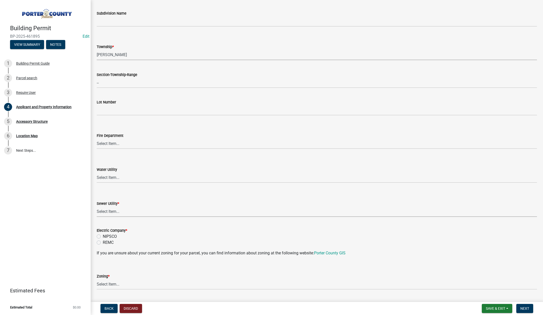
click at [115, 212] on select "Select Item... Aqua Indiana Inc Damon Run Falling Waters Lake Eliza - LEACD Nat…" at bounding box center [317, 212] width 440 height 10
click at [97, 207] on select "Select Item... Aqua Indiana Inc Damon Run Falling Waters Lake Eliza - LEACD Nat…" at bounding box center [317, 212] width 440 height 10
select select "ea6751d4-6bf7-4a16-89ee-f7801ab82aa1"
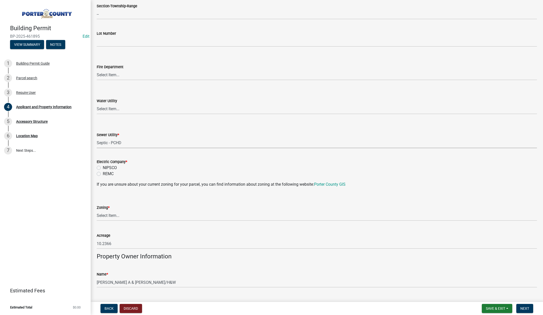
scroll to position [277, 0]
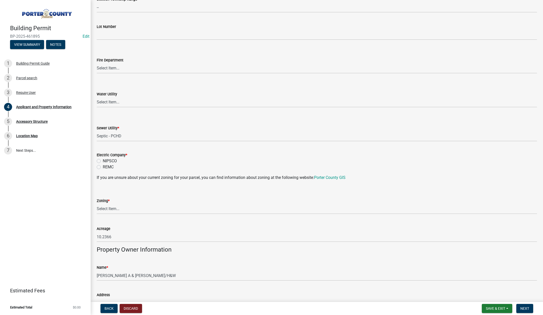
click at [103, 161] on label "NIPSCO" at bounding box center [110, 161] width 14 height 6
click at [103, 161] on input "NIPSCO" at bounding box center [104, 159] width 3 height 3
radio input "true"
click at [113, 209] on select "Select Item... A1 A2 CH CM CN I1 I2 I3 IN MP OT P1 P2 PUD R1 R2 R3 R4 RL RR" at bounding box center [317, 209] width 440 height 10
click at [97, 204] on select "Select Item... A1 A2 CH CM CN I1 I2 I3 IN MP OT P1 P2 PUD R1 R2 R3 R4 RL RR" at bounding box center [317, 209] width 440 height 10
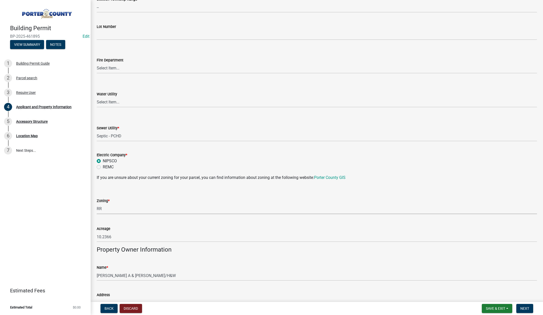
select select "92efe679-05f4-414a-9426-51627fba5de6"
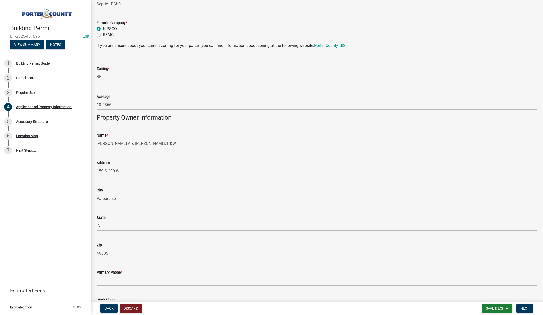
scroll to position [454, 0]
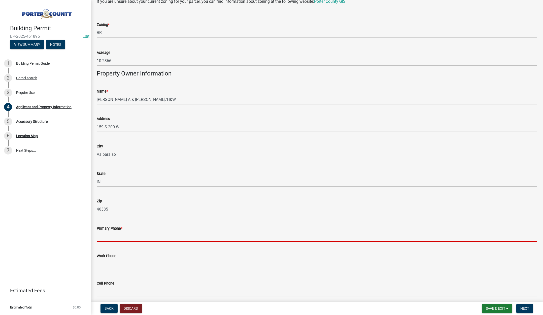
click at [119, 239] on input "Primary Phone *" at bounding box center [317, 237] width 440 height 10
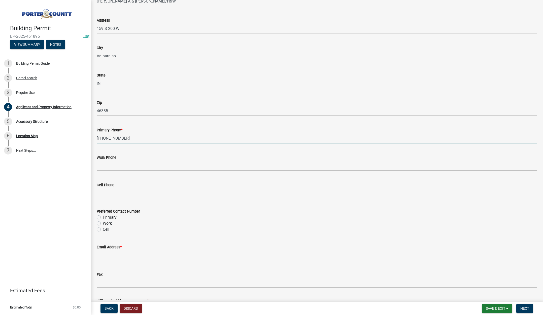
scroll to position [554, 0]
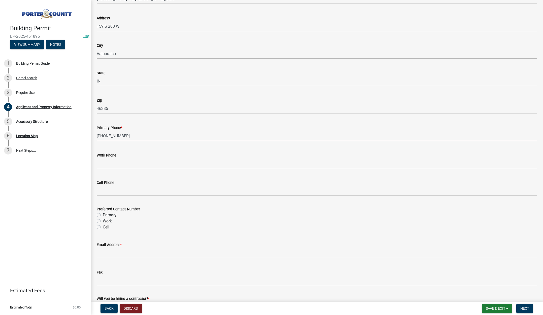
type input "219-840-9301"
click at [103, 214] on label "Primary" at bounding box center [110, 215] width 14 height 6
click at [103, 214] on input "Primary" at bounding box center [104, 213] width 3 height 3
radio input "true"
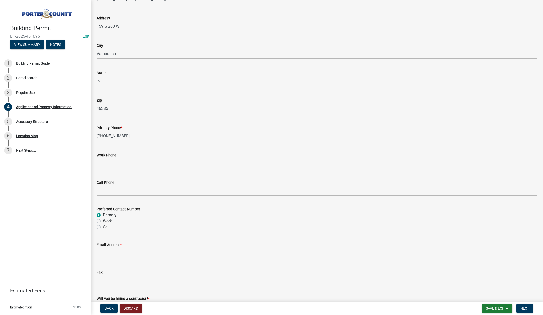
click at [106, 256] on input "Email Address *" at bounding box center [317, 253] width 440 height 10
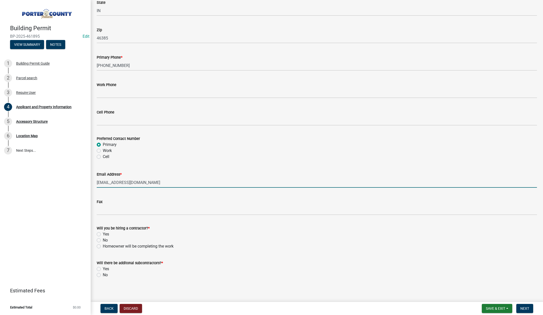
scroll to position [627, 0]
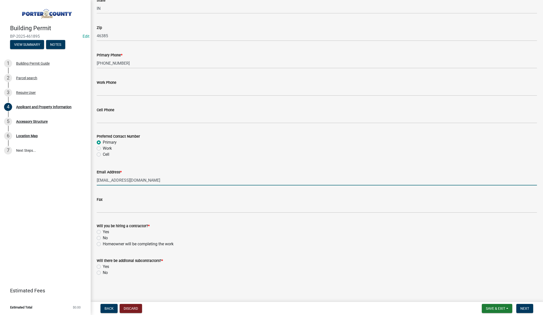
type input "akalman21@gmail.com"
drag, startPoint x: 99, startPoint y: 245, endPoint x: 98, endPoint y: 255, distance: 9.6
click at [103, 245] on label "Homeowner will be completing the work" at bounding box center [138, 244] width 71 height 6
click at [103, 245] on input "Homeowner will be completing the work" at bounding box center [104, 242] width 3 height 3
radio input "true"
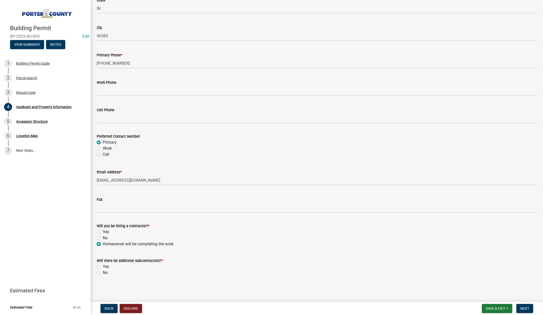
click at [103, 273] on label "No" at bounding box center [105, 273] width 5 height 6
click at [103, 273] on input "No" at bounding box center [104, 271] width 3 height 3
radio input "true"
click at [520, 306] on button "Next" at bounding box center [525, 308] width 17 height 9
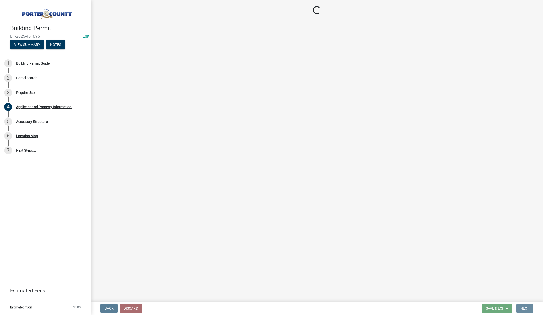
scroll to position [0, 0]
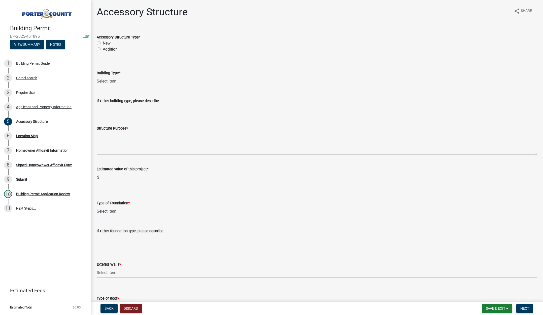
click at [103, 43] on label "New" at bounding box center [107, 43] width 8 height 6
click at [103, 43] on input "New" at bounding box center [104, 41] width 3 height 3
radio input "true"
click at [109, 82] on select "Select Item... Ag. Building Chicken Coop Detached Garage Exterior Remodel Gazeb…" at bounding box center [317, 81] width 440 height 10
click at [97, 76] on select "Select Item... Ag. Building Chicken Coop Detached Garage Exterior Remodel Gazeb…" at bounding box center [317, 81] width 440 height 10
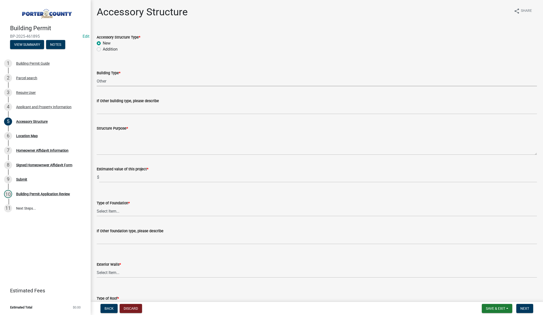
select select "eb23e218-7d4a-44a9-b83f-8c40f034bbaa"
click at [150, 109] on input "If Other building type, please describe" at bounding box center [317, 109] width 440 height 10
type input "2"
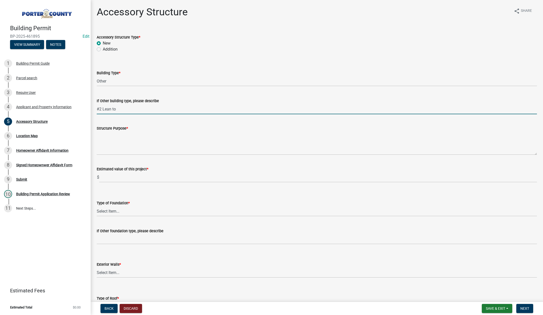
type input "#2 Lean to"
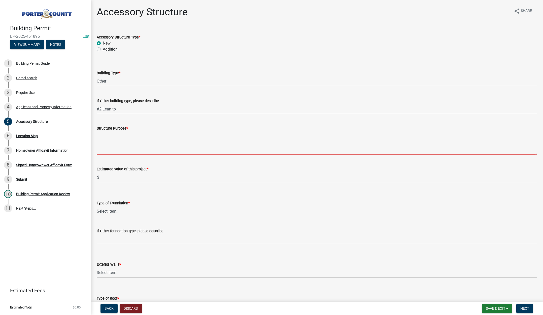
click at [123, 137] on textarea "Structure Purpose *" at bounding box center [317, 144] width 440 height 24
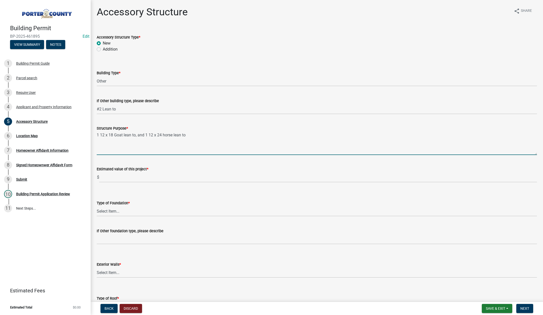
type textarea "1 12 x 18 Goat lean to, and 1 12 x 24 horse lean to"
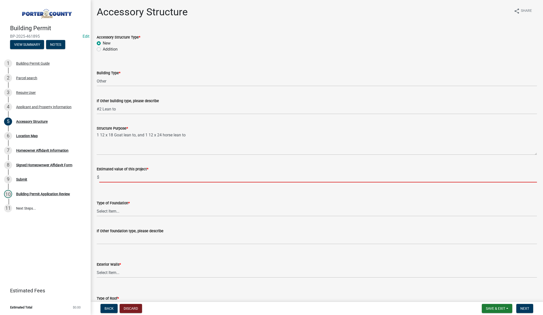
click at [117, 178] on input "text" at bounding box center [318, 177] width 438 height 10
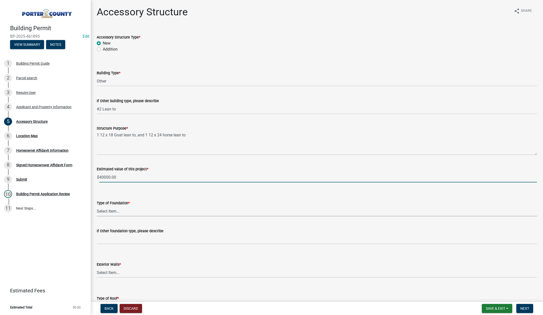
type input "40000"
click at [111, 209] on select "Select Item... Concrete Block Poured Concrete Post Frame Other" at bounding box center [317, 211] width 440 height 10
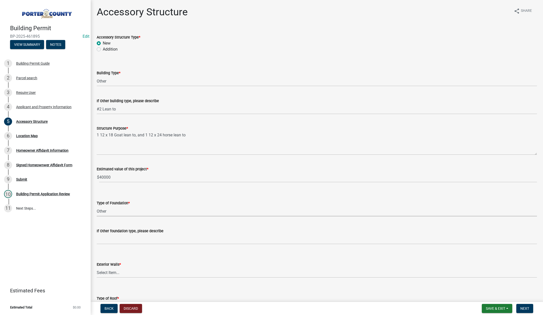
click at [97, 206] on select "Select Item... Concrete Block Poured Concrete Post Frame Other" at bounding box center [317, 211] width 440 height 10
select select "c9e834ac-bebe-4d20-b79b-0346d2791f6f"
click at [114, 240] on input "If Other foundation type, please describe" at bounding box center [317, 239] width 440 height 10
type input "Skids"
click at [109, 271] on select "Select Item... Masonry Wood Frame Post Frame Steel Frame" at bounding box center [317, 273] width 440 height 10
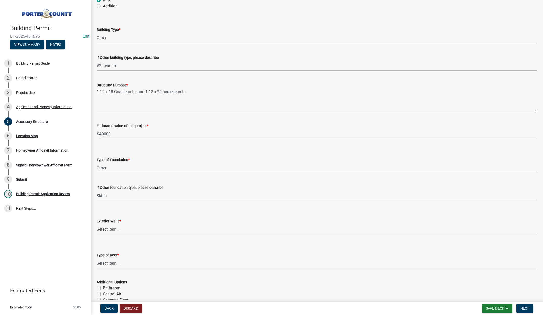
scroll to position [76, 0]
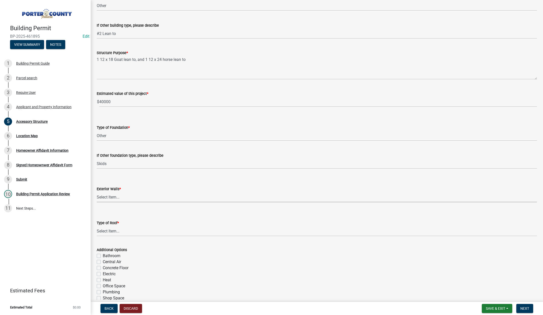
click at [112, 195] on select "Select Item... Masonry Wood Frame Post Frame Steel Frame" at bounding box center [317, 197] width 440 height 10
click at [97, 192] on select "Select Item... Masonry Wood Frame Post Frame Steel Frame" at bounding box center [317, 197] width 440 height 10
select select "29856c7f-eeba-4e54-97cb-4d08c5c5b677"
click at [112, 230] on select "Select Item... Shingles Steel" at bounding box center [317, 231] width 440 height 10
click at [97, 226] on select "Select Item... Shingles Steel" at bounding box center [317, 231] width 440 height 10
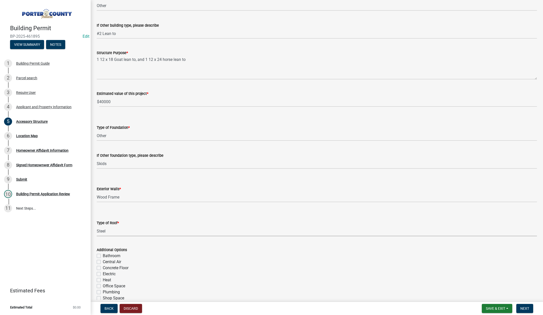
select select "d63a0ebc-b44d-481d-ab70-ec75eba29316"
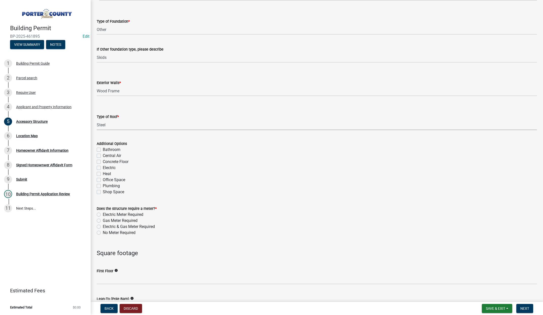
scroll to position [227, 0]
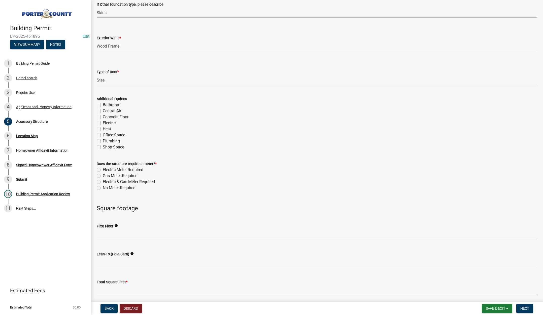
drag, startPoint x: 99, startPoint y: 187, endPoint x: 111, endPoint y: 193, distance: 14.1
click at [103, 187] on label "No Meter Required" at bounding box center [119, 188] width 33 height 6
click at [103, 187] on input "No Meter Required" at bounding box center [104, 186] width 3 height 3
radio input "true"
click at [113, 232] on input "text" at bounding box center [317, 235] width 440 height 10
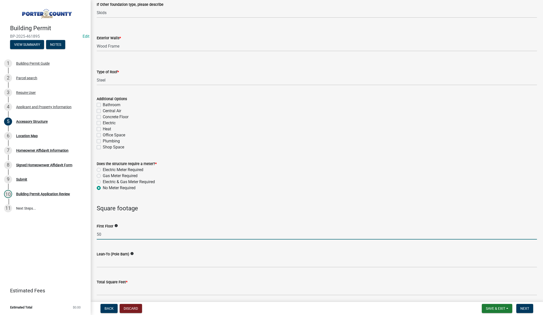
type input "5"
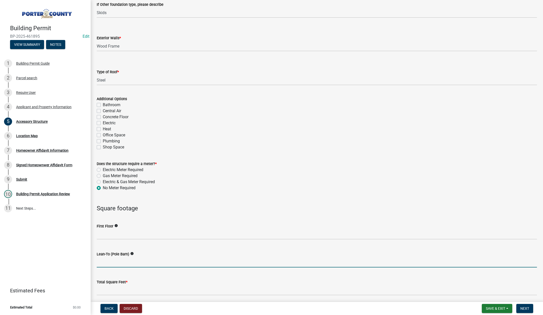
click at [114, 261] on input "text" at bounding box center [317, 263] width 440 height 10
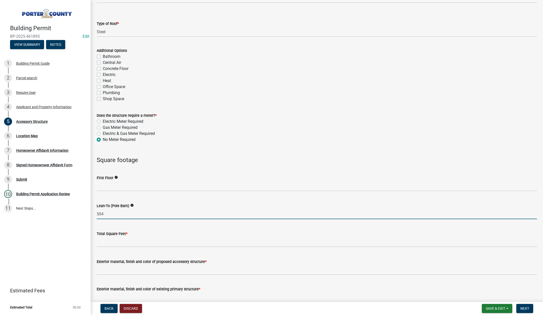
scroll to position [277, 0]
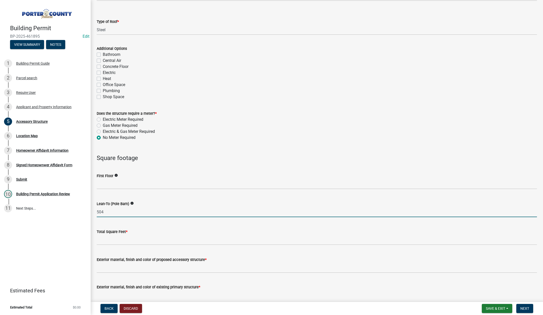
type input "504"
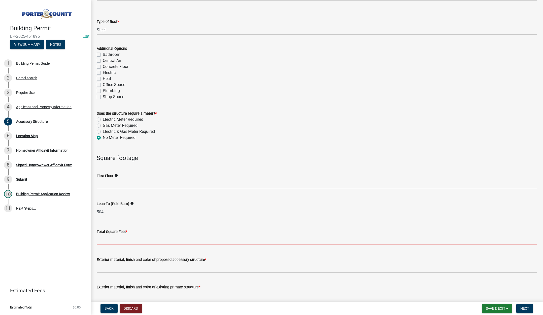
click at [119, 240] on input "text" at bounding box center [317, 240] width 440 height 10
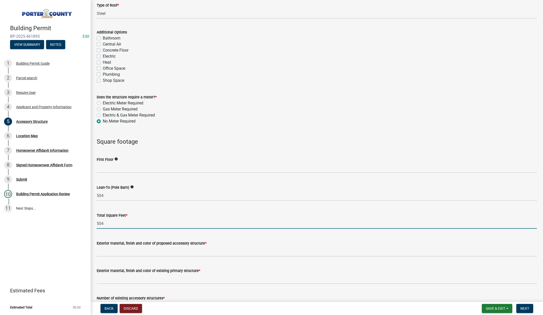
scroll to position [353, 0]
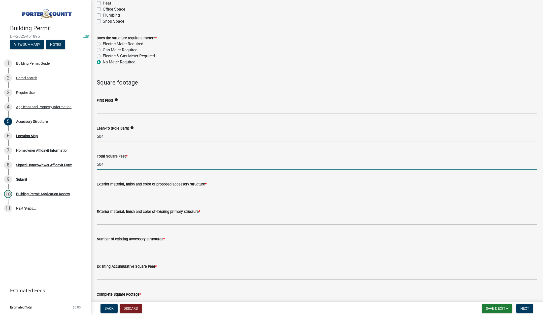
type input "504"
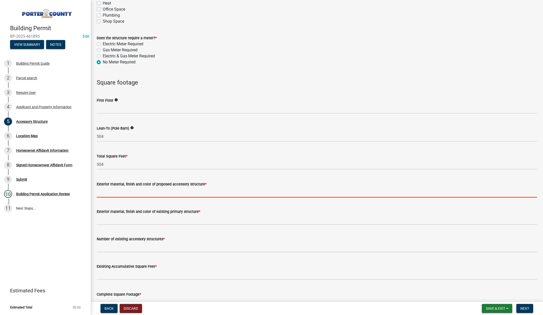
click at [142, 193] on input "Exterior material, finish and color of proposed accessory structure *" at bounding box center [317, 192] width 440 height 10
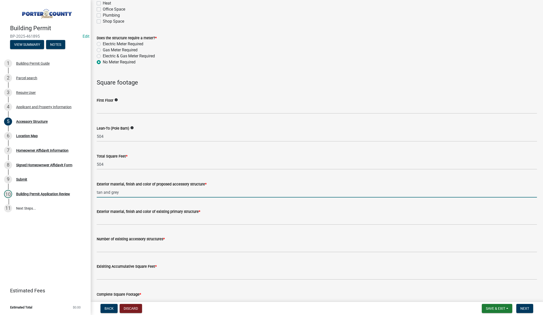
type input "tan and grey"
click at [128, 220] on input "Exterior material, finish and color of existing primary structure *" at bounding box center [317, 220] width 440 height 10
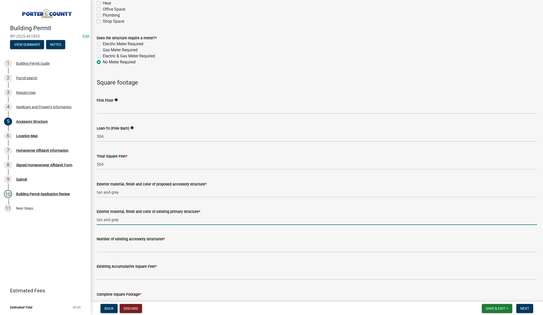
type input "tan and grey"
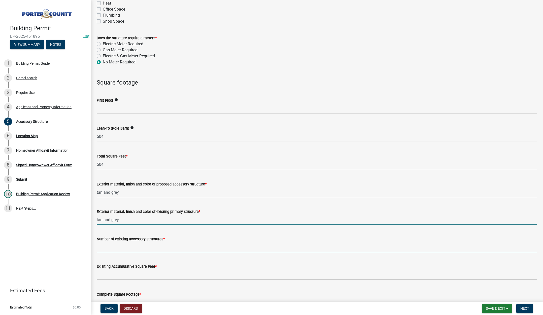
click at [142, 249] on input "Number of existing accessory structures *" at bounding box center [317, 247] width 440 height 10
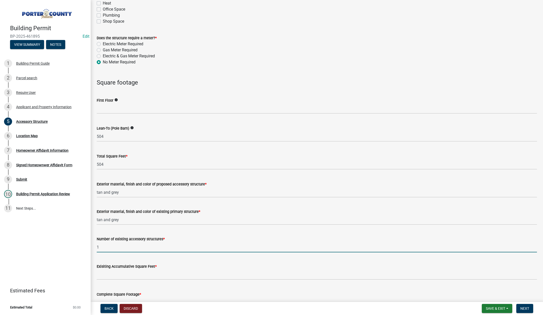
type input "1"
click at [114, 276] on input "text" at bounding box center [317, 275] width 440 height 10
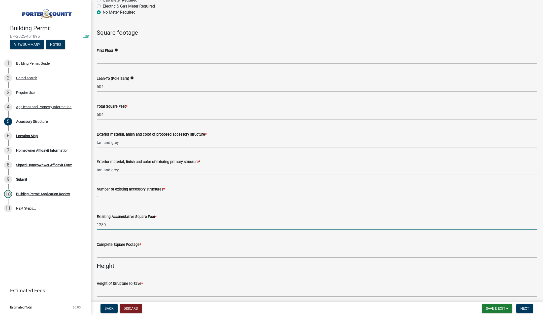
scroll to position [403, 0]
type input "1280"
click at [131, 254] on input "text" at bounding box center [317, 252] width 440 height 10
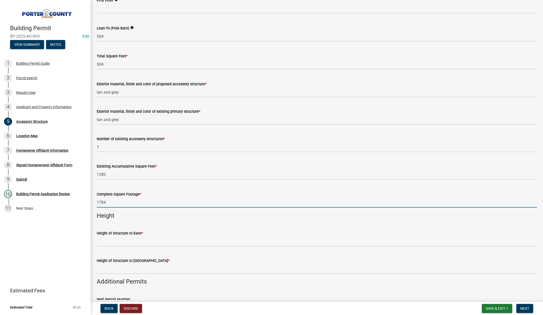
scroll to position [454, 0]
type input "1784"
click at [129, 240] on input "Height of Structure to Eave *" at bounding box center [317, 241] width 440 height 10
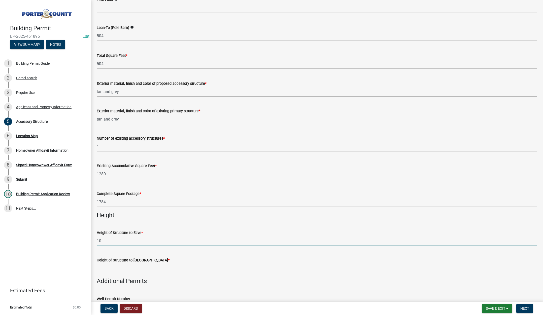
type input "10"
click at [112, 274] on wm-data-entity-input "Height of Structure to Roof Peak *" at bounding box center [317, 263] width 440 height 27
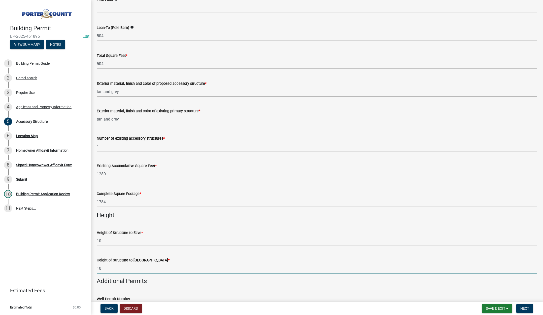
scroll to position [554, 0]
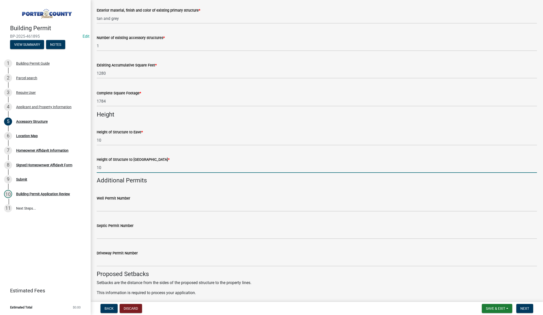
type input "10"
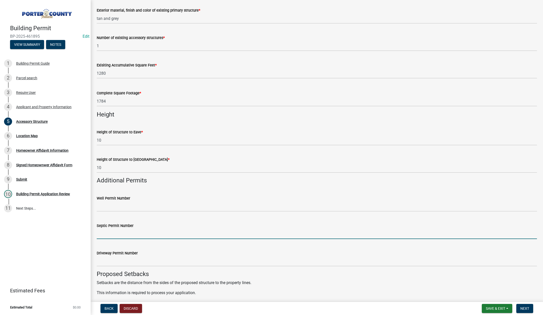
click at [124, 231] on input "Septic Permit Number" at bounding box center [317, 234] width 440 height 10
type input "stamped"
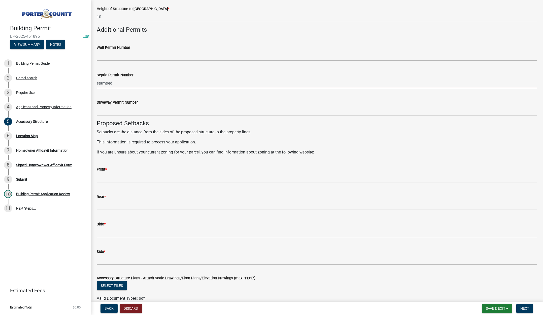
scroll to position [706, 0]
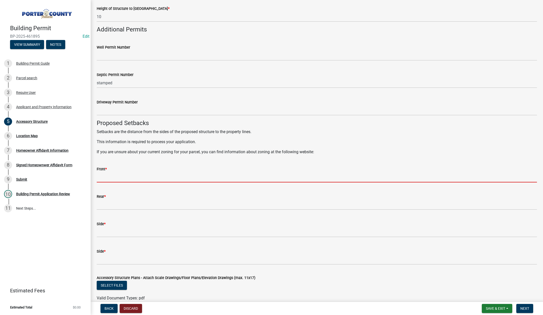
click at [119, 177] on input "Front *" at bounding box center [317, 177] width 440 height 10
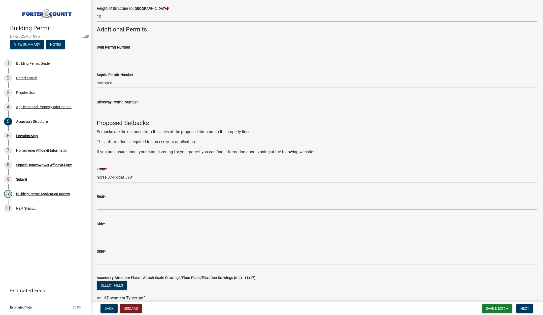
type input "horse 374' goat 390'"
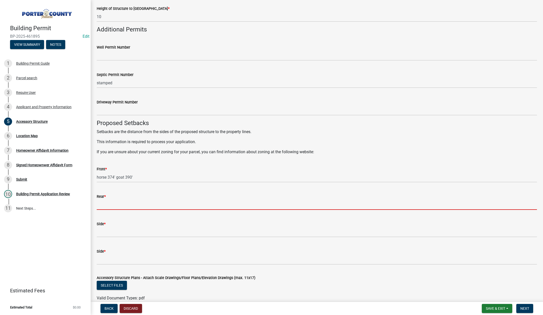
click at [110, 205] on input "Rear *" at bounding box center [317, 205] width 440 height 10
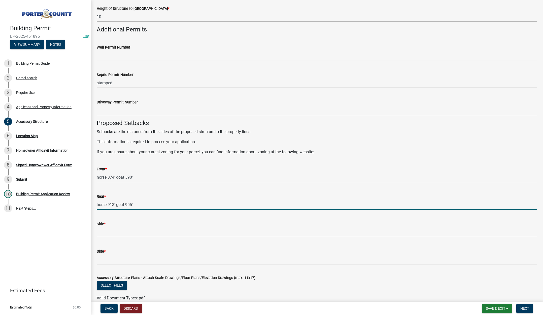
type input "horse 913' goat 905'"
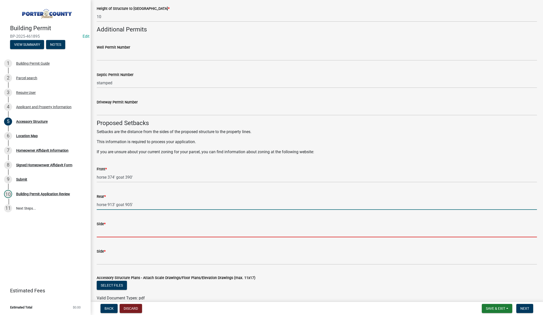
click at [107, 235] on input "Side *" at bounding box center [317, 232] width 440 height 10
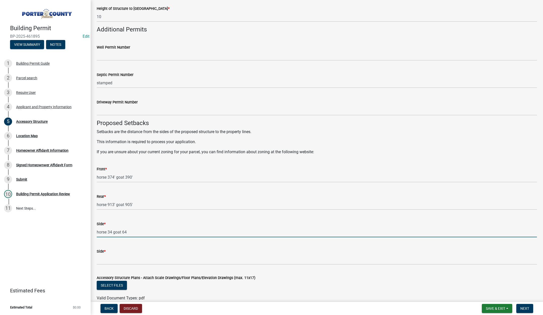
type input "horse 34 goat 64"
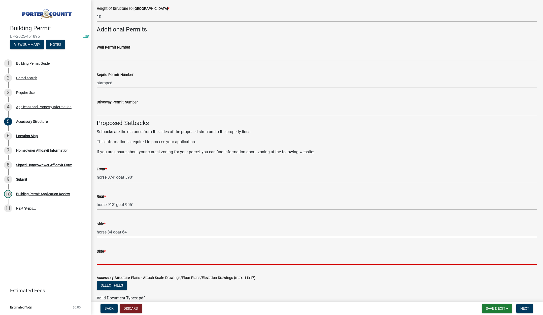
click at [106, 260] on input "Side *" at bounding box center [317, 260] width 440 height 10
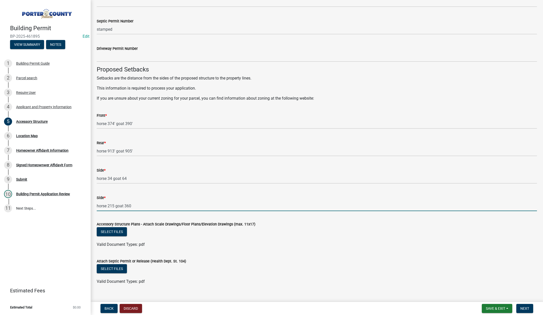
scroll to position [768, 0]
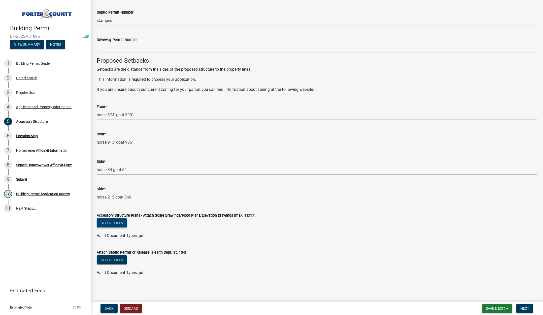
type input "horse 215 goat 360"
click at [115, 222] on button "Select files" at bounding box center [112, 223] width 30 height 9
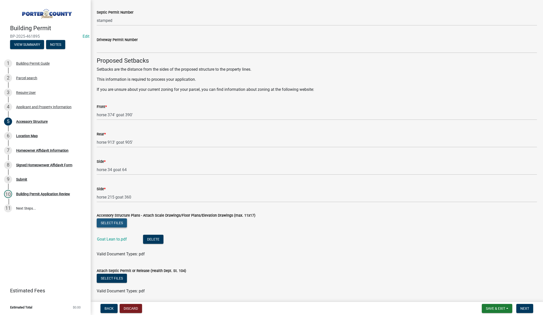
click at [119, 221] on button "Select files" at bounding box center [112, 223] width 30 height 9
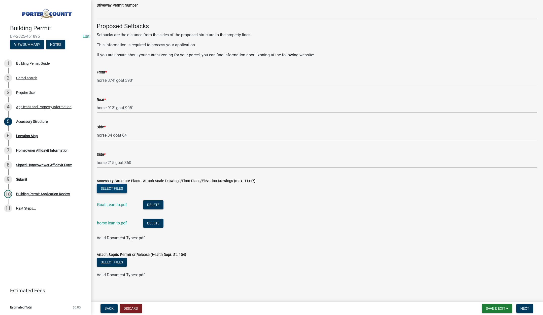
scroll to position [805, 0]
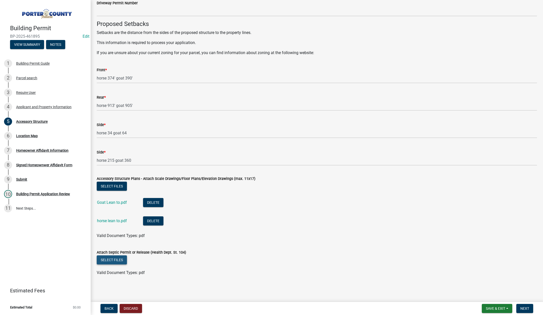
click at [110, 258] on button "Select files" at bounding box center [112, 260] width 30 height 9
click at [525, 311] on span "Next" at bounding box center [525, 309] width 9 height 4
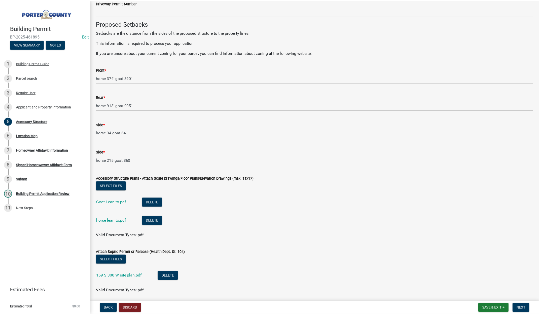
scroll to position [0, 0]
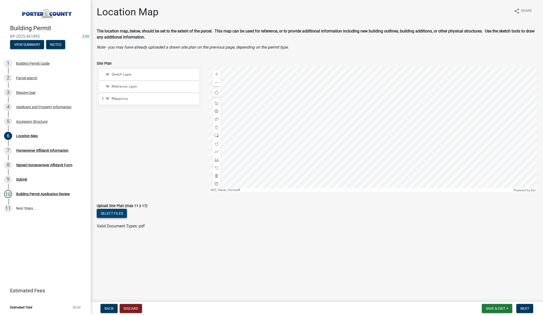
click at [117, 215] on button "Select files" at bounding box center [112, 213] width 30 height 9
click at [523, 305] on button "Next" at bounding box center [525, 308] width 17 height 9
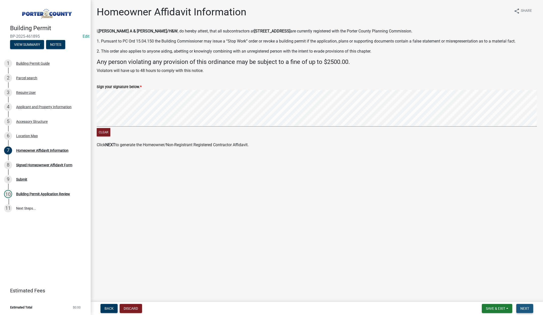
click at [525, 306] on button "Next" at bounding box center [525, 308] width 17 height 9
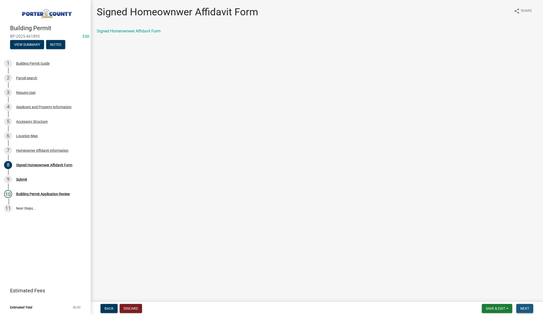
click at [528, 308] on span "Next" at bounding box center [525, 309] width 9 height 4
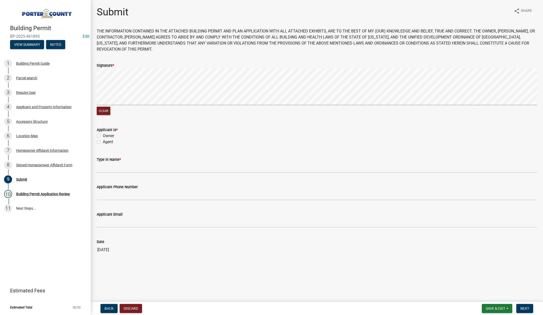
click at [103, 135] on label "Owner" at bounding box center [108, 136] width 11 height 6
click at [103, 135] on input "Owner" at bounding box center [104, 134] width 3 height 3
radio input "true"
click at [114, 168] on input "Type in Name *" at bounding box center [317, 168] width 440 height 10
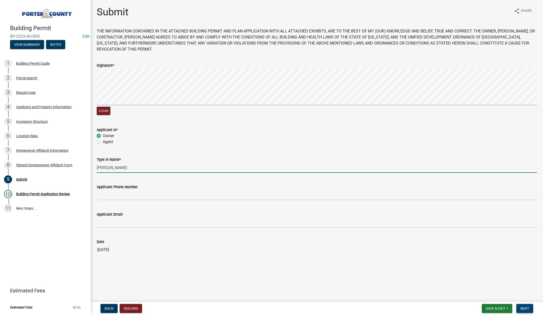
type input "Amanda Kalman"
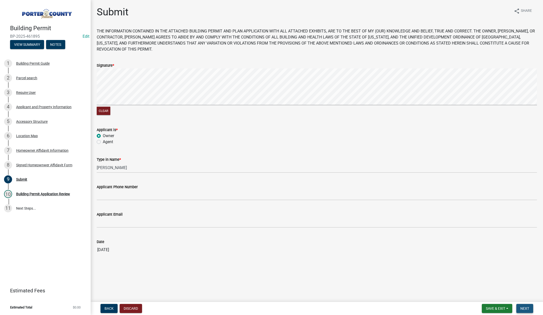
click at [523, 305] on button "Next" at bounding box center [525, 308] width 17 height 9
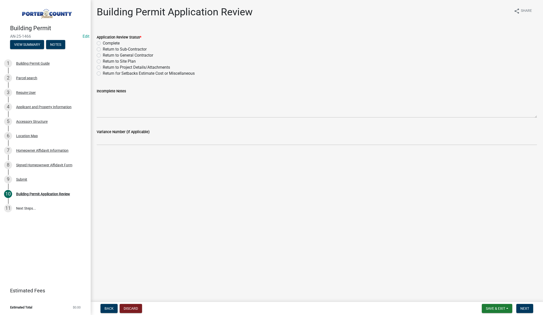
click at [103, 43] on label "Complete" at bounding box center [111, 43] width 17 height 6
click at [103, 43] on input "Complete" at bounding box center [104, 41] width 3 height 3
radio input "true"
click at [528, 303] on nav "Back Discard Save & Exit Save Save & Exit Next" at bounding box center [317, 308] width 453 height 13
click at [528, 304] on nav "Back Discard Save & Exit Save Save & Exit Next" at bounding box center [317, 308] width 453 height 13
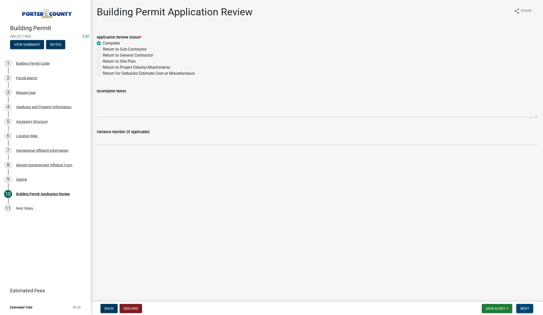
click at [525, 307] on span "Next" at bounding box center [525, 309] width 9 height 4
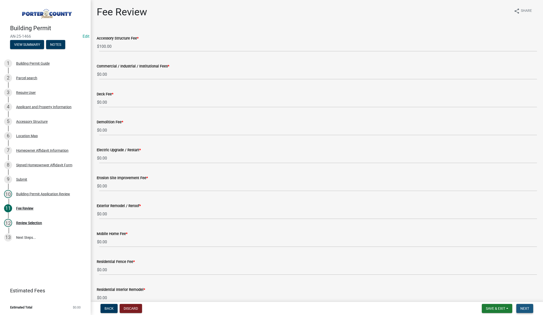
click at [521, 307] on span "Next" at bounding box center [525, 309] width 9 height 4
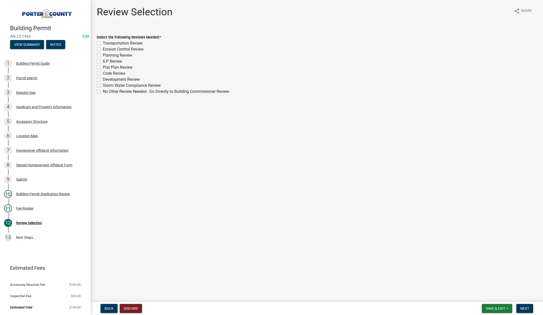
click at [103, 55] on label "Planning Review" at bounding box center [117, 55] width 29 height 6
click at [103, 55] on input "Planning Review" at bounding box center [104, 53] width 3 height 3
checkbox input "true"
checkbox input "false"
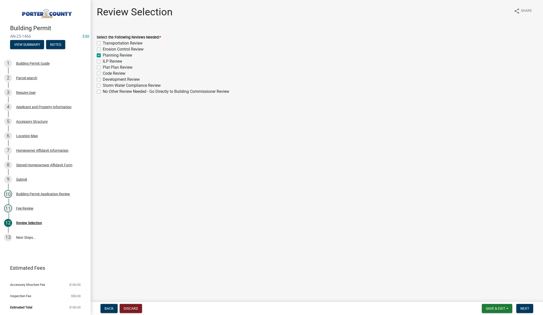
checkbox input "true"
checkbox input "false"
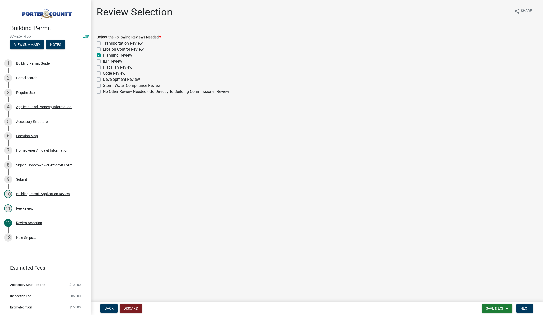
checkbox input "false"
click at [524, 306] on button "Next" at bounding box center [525, 308] width 17 height 9
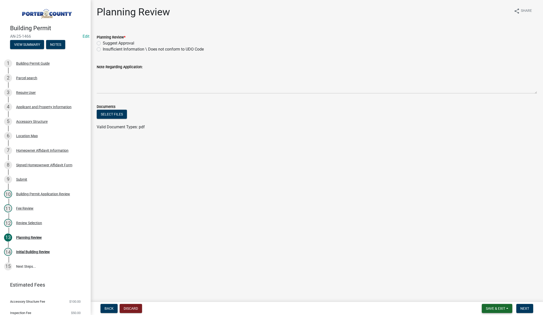
click at [488, 307] on span "Save & Exit" at bounding box center [495, 309] width 19 height 4
click at [491, 296] on button "Save & Exit" at bounding box center [492, 296] width 40 height 12
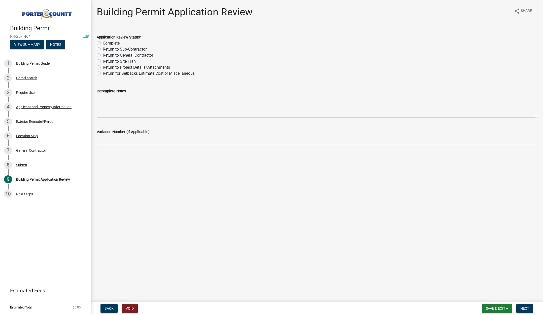
click at [103, 42] on label "Complete" at bounding box center [111, 43] width 17 height 6
click at [103, 42] on input "Complete" at bounding box center [104, 41] width 3 height 3
radio input "true"
click at [529, 307] on span "Next" at bounding box center [525, 309] width 9 height 4
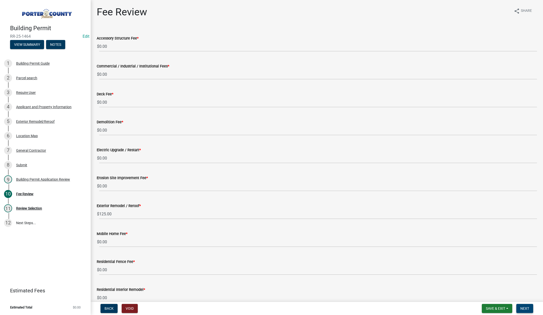
click at [525, 308] on span "Next" at bounding box center [525, 309] width 9 height 4
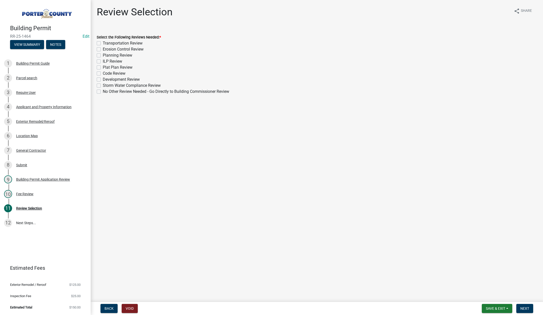
click at [103, 90] on label "No Other Review Needed - Go Directly to Building Commissioner Review" at bounding box center [166, 92] width 126 height 6
click at [103, 90] on input "No Other Review Needed - Go Directly to Building Commissioner Review" at bounding box center [104, 90] width 3 height 3
checkbox input "true"
checkbox input "false"
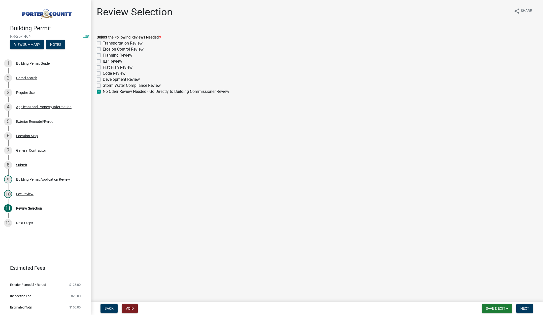
checkbox input "false"
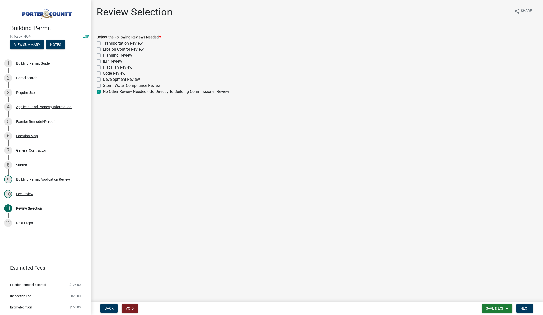
checkbox input "false"
checkbox input "true"
click at [525, 306] on button "Next" at bounding box center [525, 308] width 17 height 9
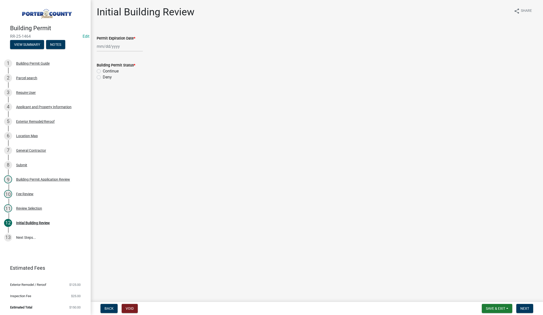
select select "8"
click at [124, 47] on div "[PERSON_NAME] Feb Mar Apr [PERSON_NAME][DATE] Oct Nov [DATE] 1526 1527 1528 152…" at bounding box center [120, 46] width 46 height 10
drag, startPoint x: 141, startPoint y: 58, endPoint x: 137, endPoint y: 56, distance: 4.1
click at [141, 57] on select "1525 1526 1527 1528 1529 1530 1531 1532 1533 1534 1535 1536 1537 1538 1539 1540…" at bounding box center [136, 57] width 18 height 8
select select "2026"
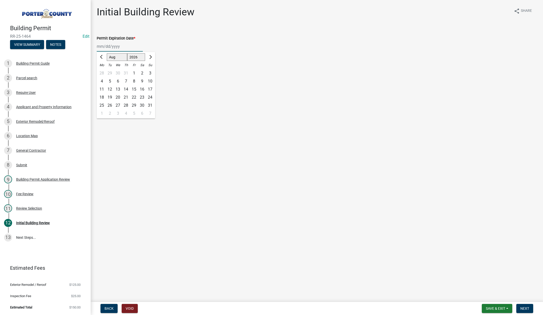
click at [127, 53] on select "1525 1526 1527 1528 1529 1530 1531 1532 1533 1534 1535 1536 1537 1538 1539 1540…" at bounding box center [136, 57] width 18 height 8
click at [109, 88] on div "11" at bounding box center [110, 89] width 8 height 8
type input "[DATE]"
click at [103, 72] on label "Continue" at bounding box center [111, 71] width 16 height 6
click at [103, 72] on input "Continue" at bounding box center [104, 69] width 3 height 3
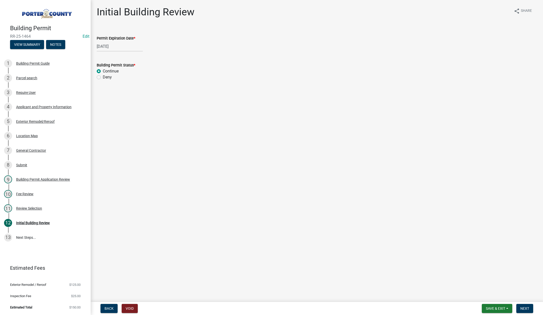
radio input "true"
click at [525, 306] on button "Next" at bounding box center [525, 308] width 17 height 9
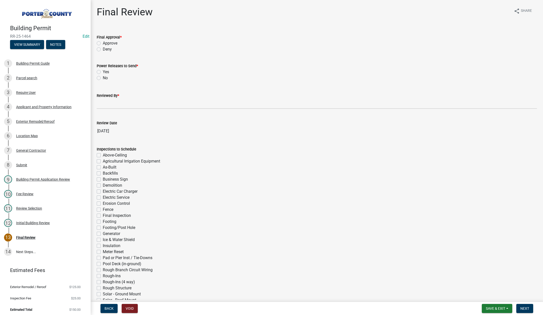
click at [103, 43] on label "Approve" at bounding box center [110, 43] width 15 height 6
click at [103, 43] on input "Approve" at bounding box center [104, 41] width 3 height 3
radio input "true"
click at [103, 77] on label "No" at bounding box center [105, 78] width 5 height 6
click at [103, 77] on input "No" at bounding box center [104, 76] width 3 height 3
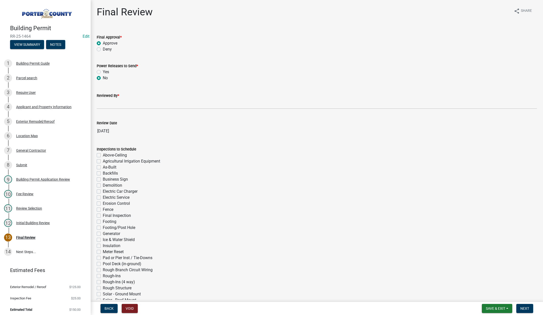
radio input "true"
drag, startPoint x: 101, startPoint y: 104, endPoint x: 106, endPoint y: 104, distance: 5.6
click at [101, 104] on input "Reviewed By *" at bounding box center [317, 104] width 440 height 10
type input "[PERSON_NAME]"
click at [529, 306] on button "Next" at bounding box center [525, 308] width 17 height 9
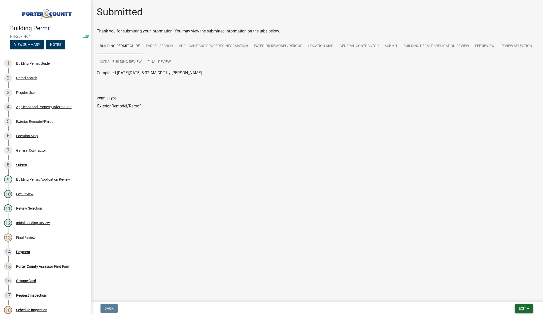
click at [518, 307] on button "Exit" at bounding box center [524, 308] width 18 height 9
click at [518, 299] on button "Save & Exit" at bounding box center [513, 296] width 40 height 12
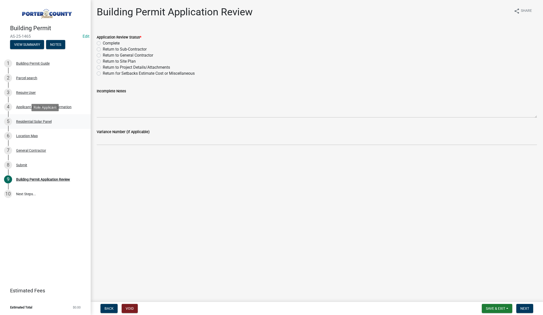
click at [46, 121] on div "Residential Solar Panel" at bounding box center [34, 122] width 36 height 4
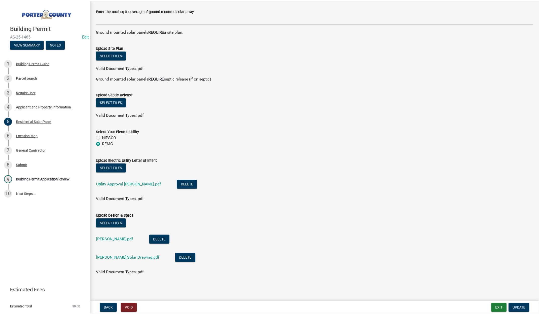
scroll to position [178, 0]
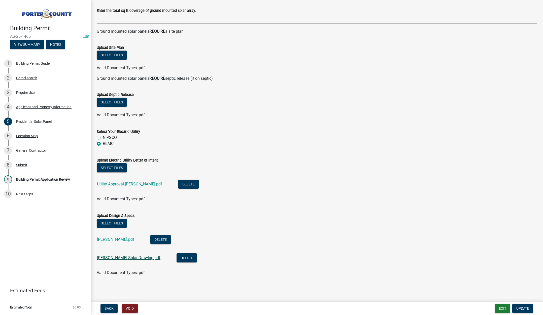
click at [121, 256] on link "[PERSON_NAME] Solar Drawing.pdf" at bounding box center [128, 258] width 63 height 5
click at [502, 307] on button "Exit" at bounding box center [502, 308] width 15 height 9
